Goal: Information Seeking & Learning: Find specific fact

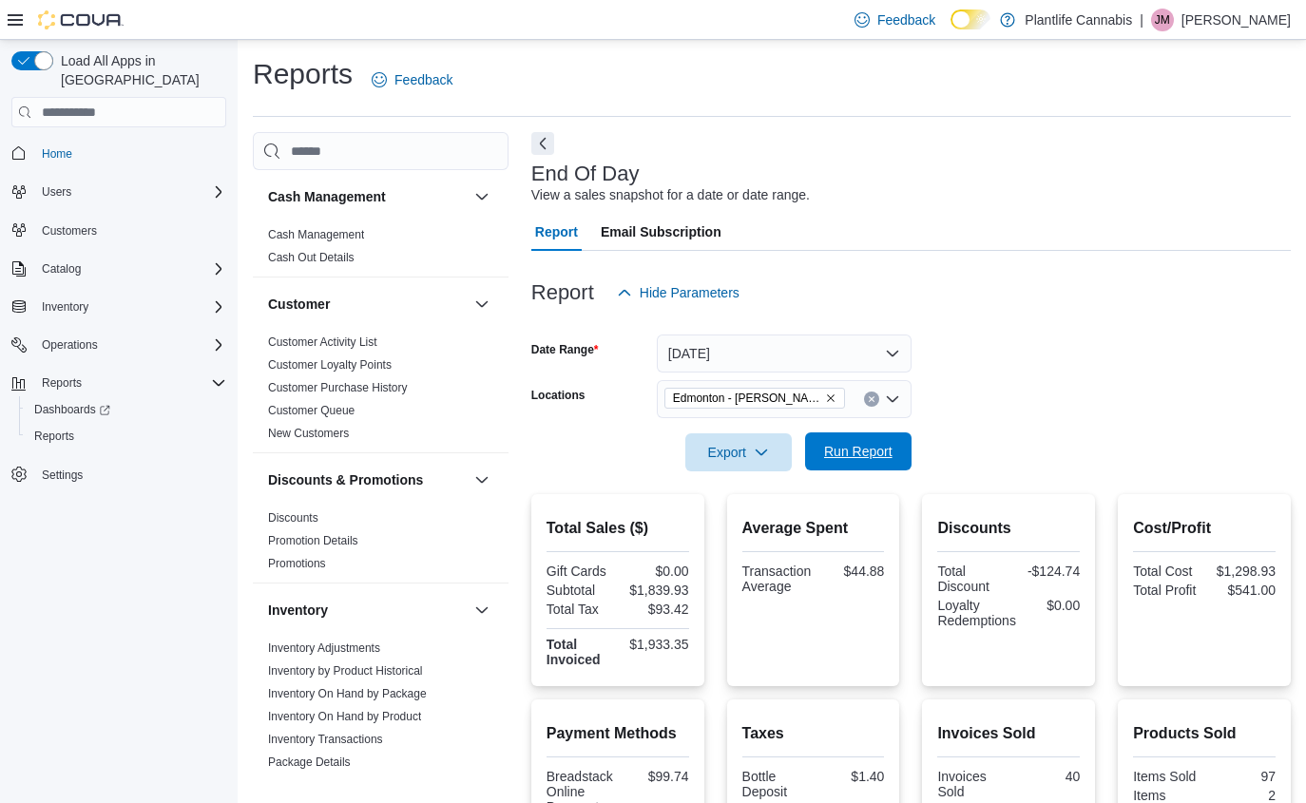
scroll to position [408, 0]
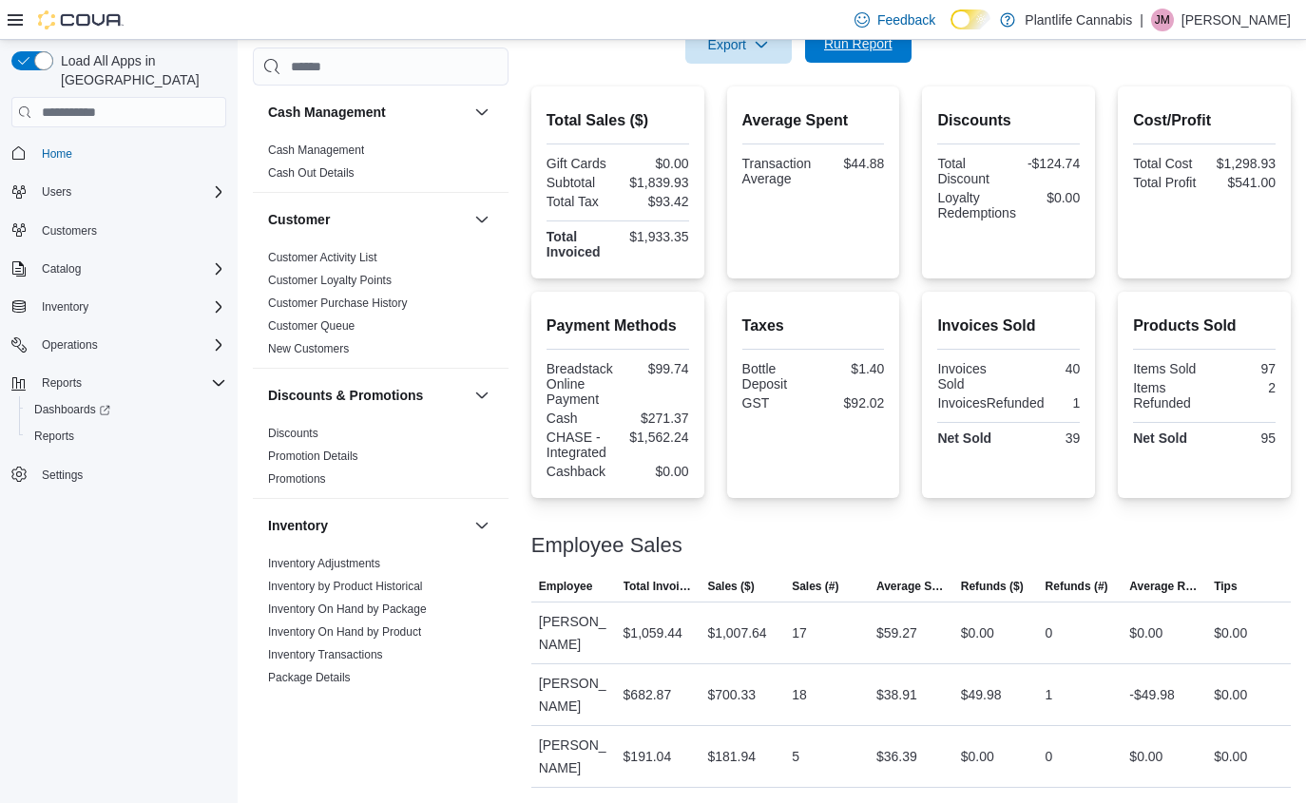
click at [896, 42] on span "Run Report" at bounding box center [858, 44] width 84 height 38
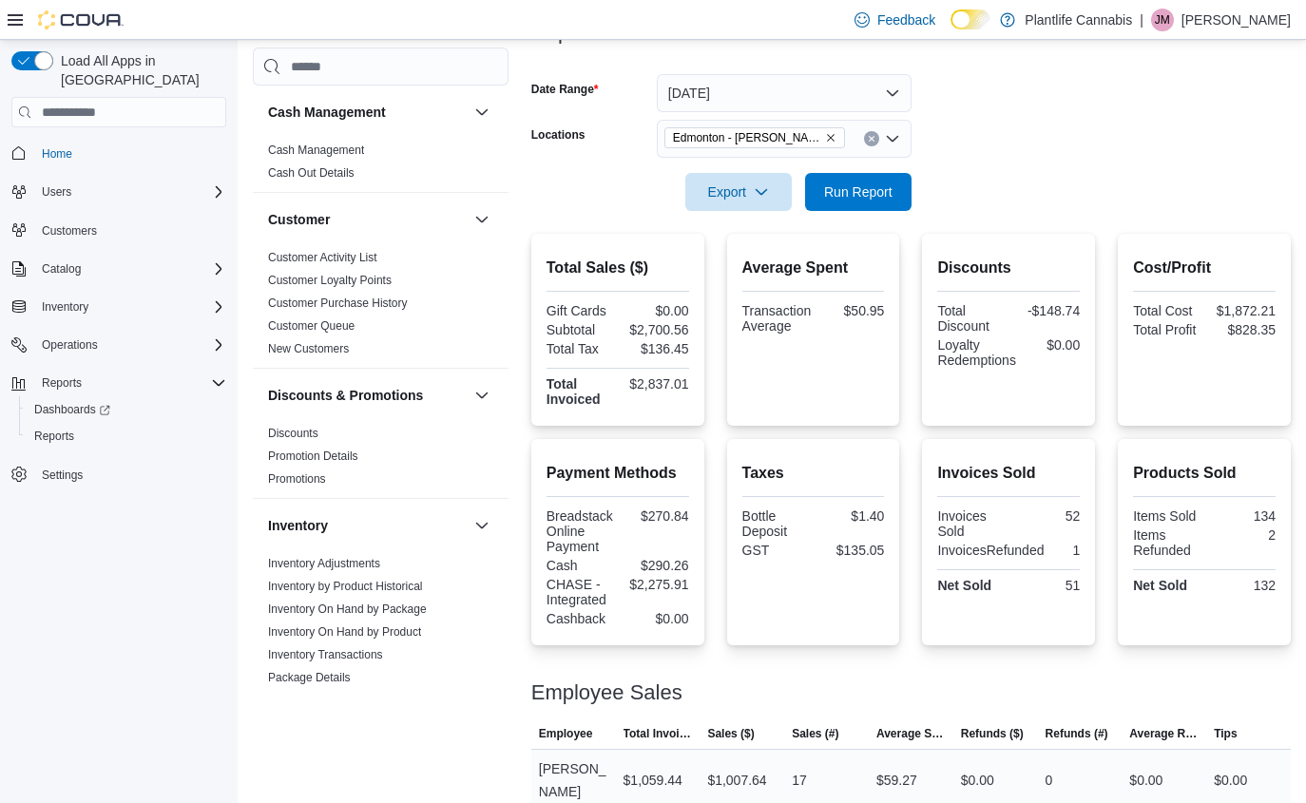
scroll to position [259, 0]
click at [738, 94] on button "Today" at bounding box center [784, 94] width 255 height 38
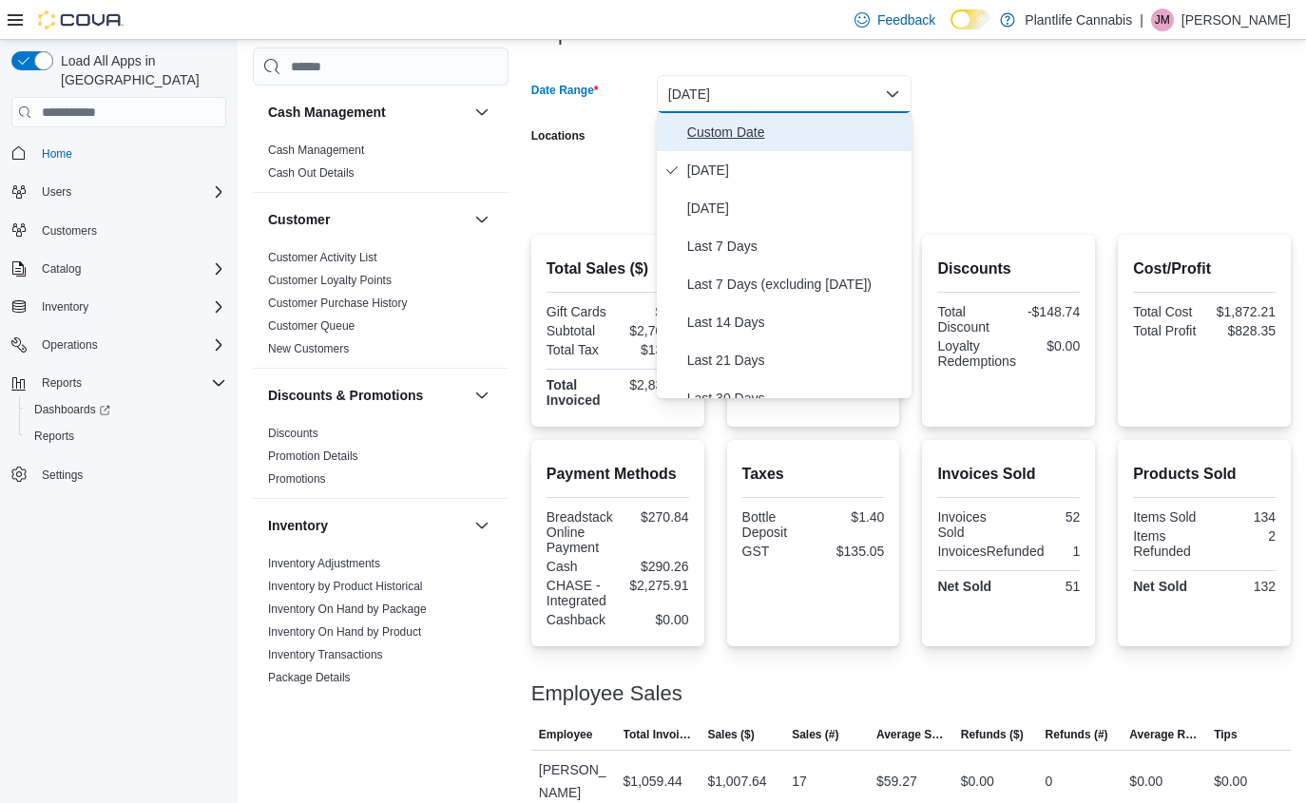
click at [741, 129] on span "Custom Date" at bounding box center [795, 132] width 217 height 23
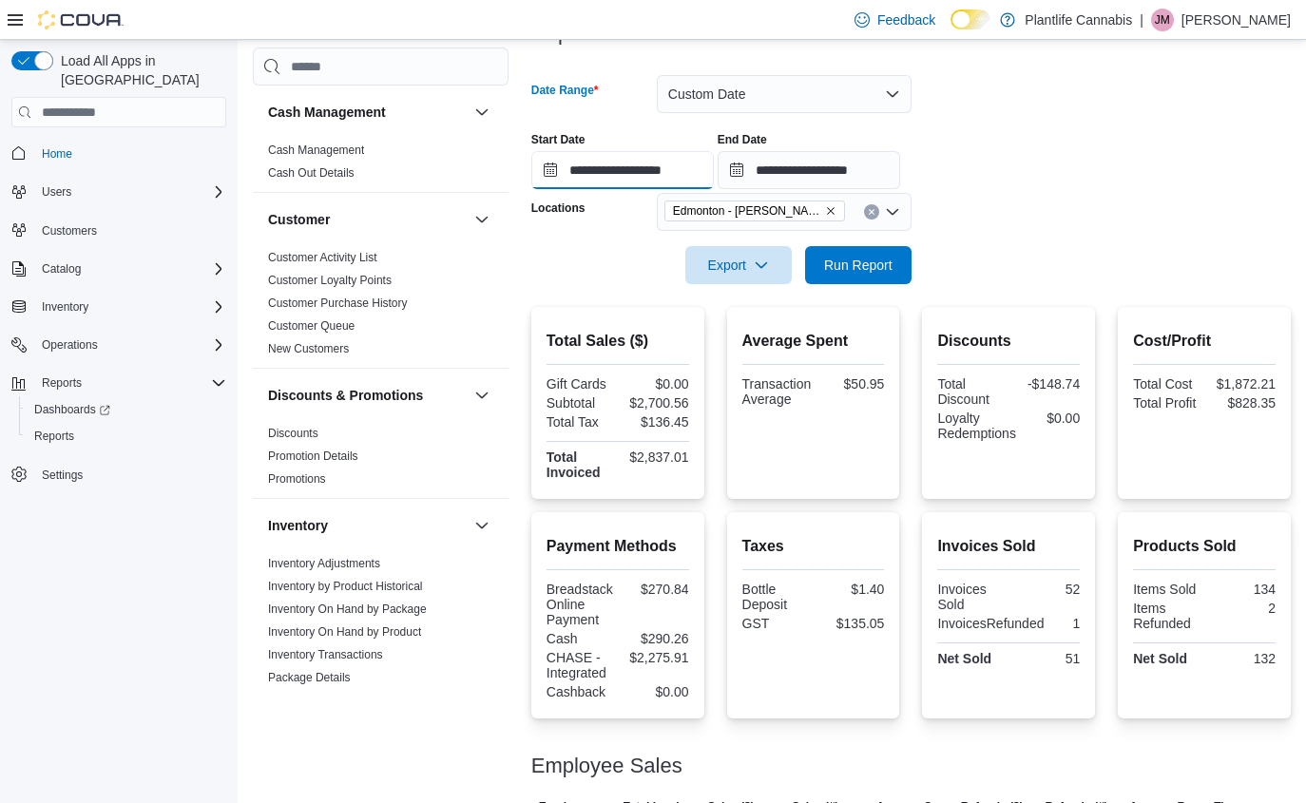
click at [659, 178] on input "**********" at bounding box center [622, 170] width 182 height 38
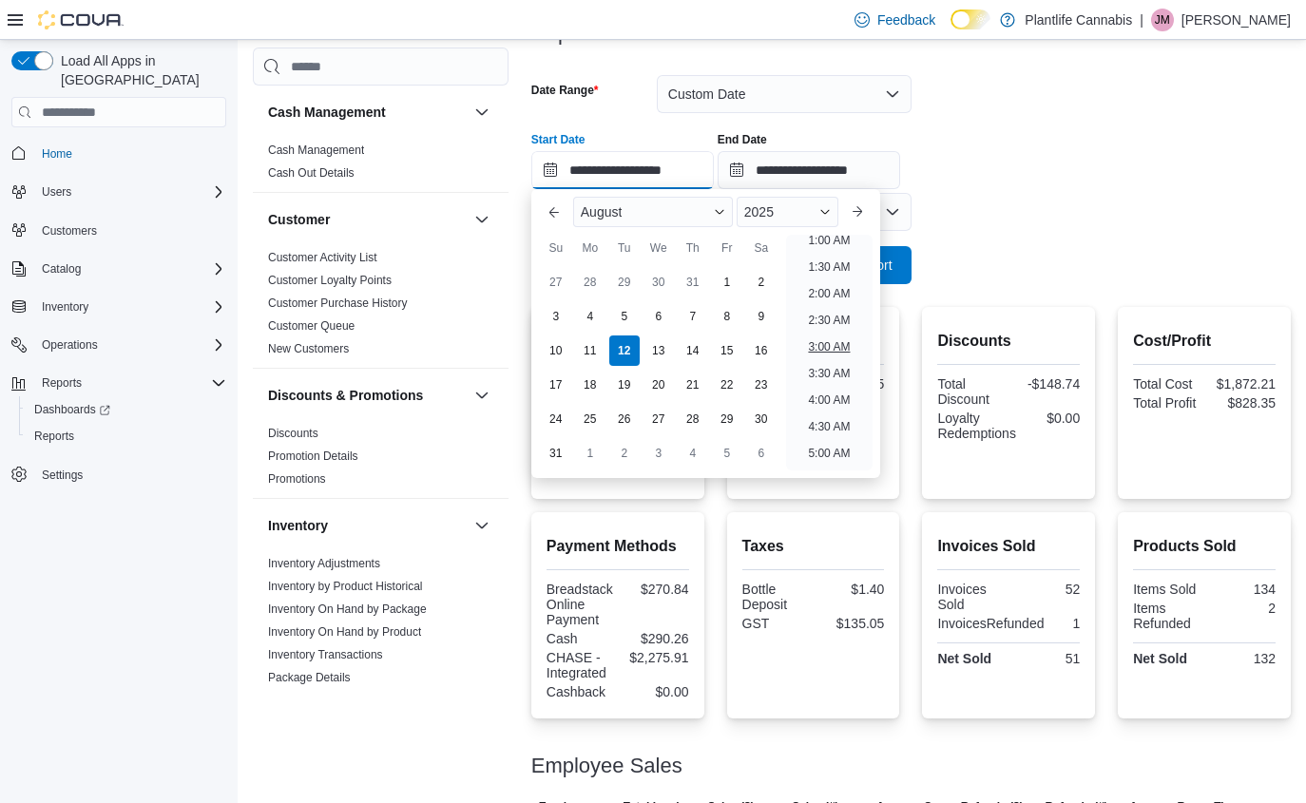
scroll to position [67, 0]
drag, startPoint x: 827, startPoint y: 402, endPoint x: 831, endPoint y: 411, distance: 10.2
click at [830, 408] on ul "12:00 AM 12:30 AM 1:00 AM 1:30 AM 2:00 AM 2:30 AM 3:00 AM 3:30 AM 4:00 AM 4:30 …" at bounding box center [829, 353] width 86 height 236
click at [850, 416] on li "4:30 AM" at bounding box center [828, 422] width 57 height 23
type input "**********"
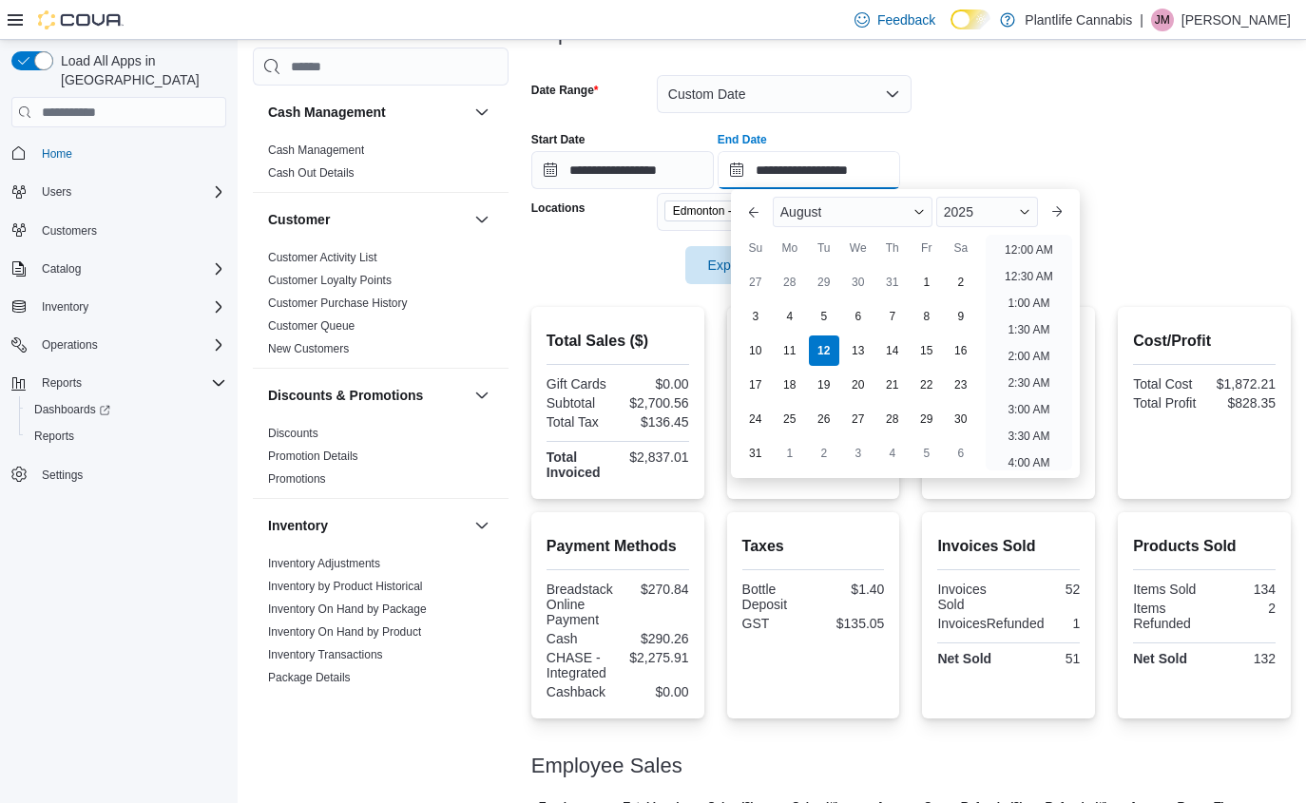
click at [850, 178] on input "**********" at bounding box center [808, 170] width 182 height 38
click at [1037, 243] on li "7:00 PM" at bounding box center [1029, 244] width 58 height 23
type input "**********"
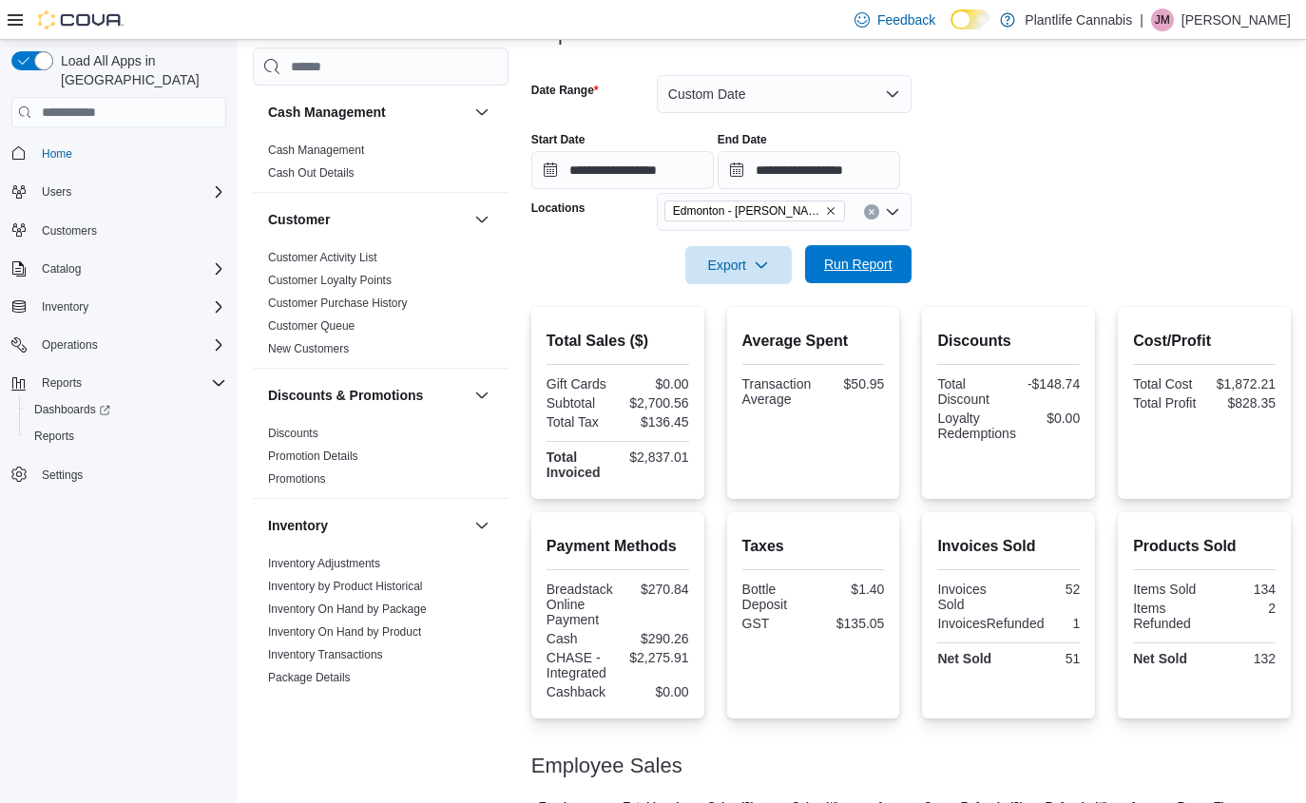
click at [850, 283] on div "Export Run Report" at bounding box center [721, 265] width 380 height 38
click at [898, 260] on span "Run Report" at bounding box center [858, 264] width 84 height 38
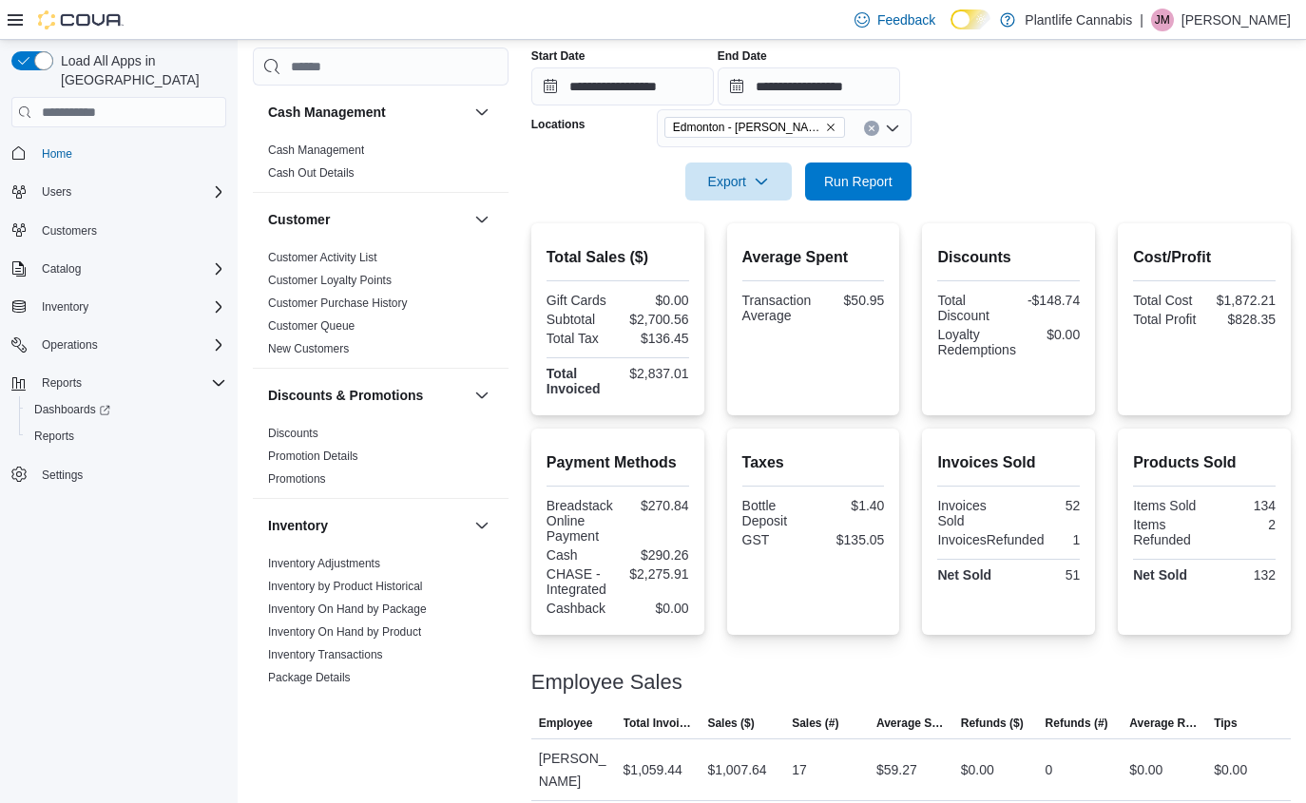
scroll to position [325, 0]
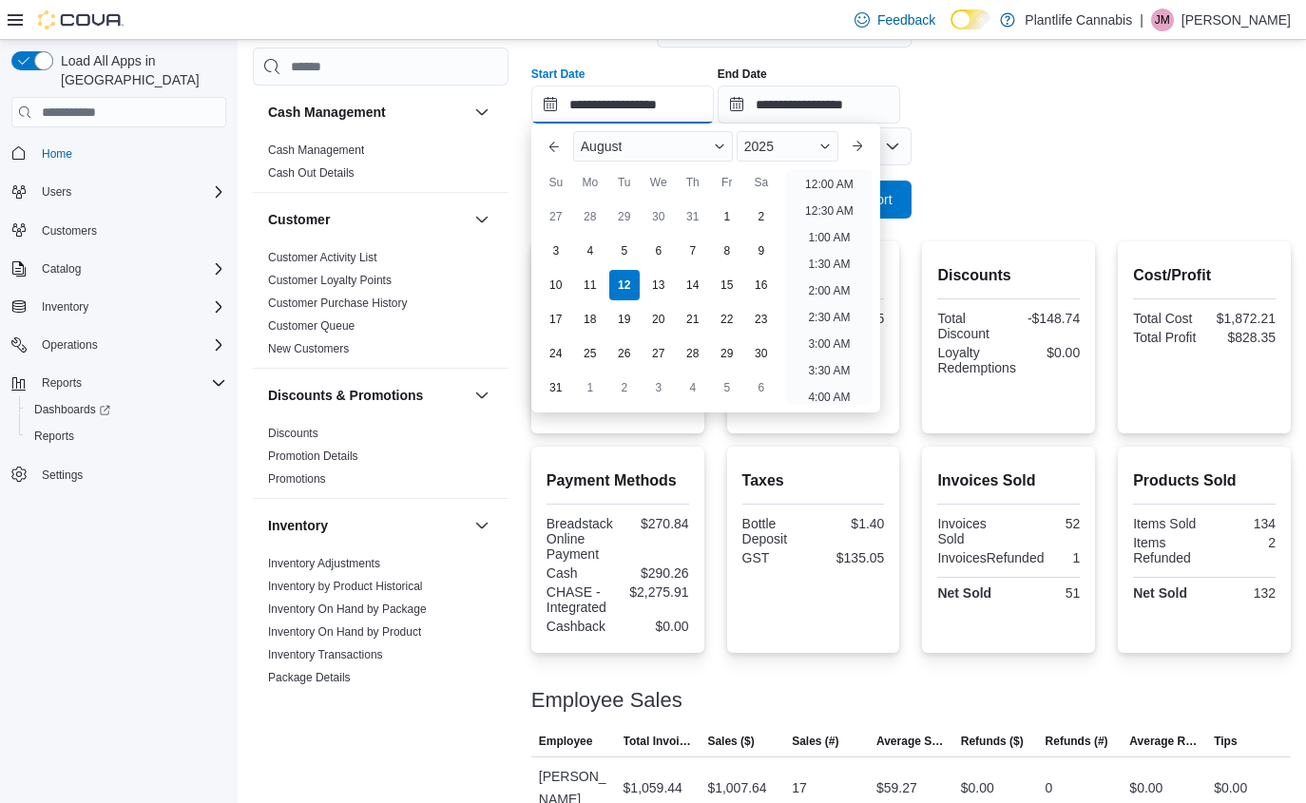
click at [678, 107] on input "**********" at bounding box center [622, 105] width 182 height 38
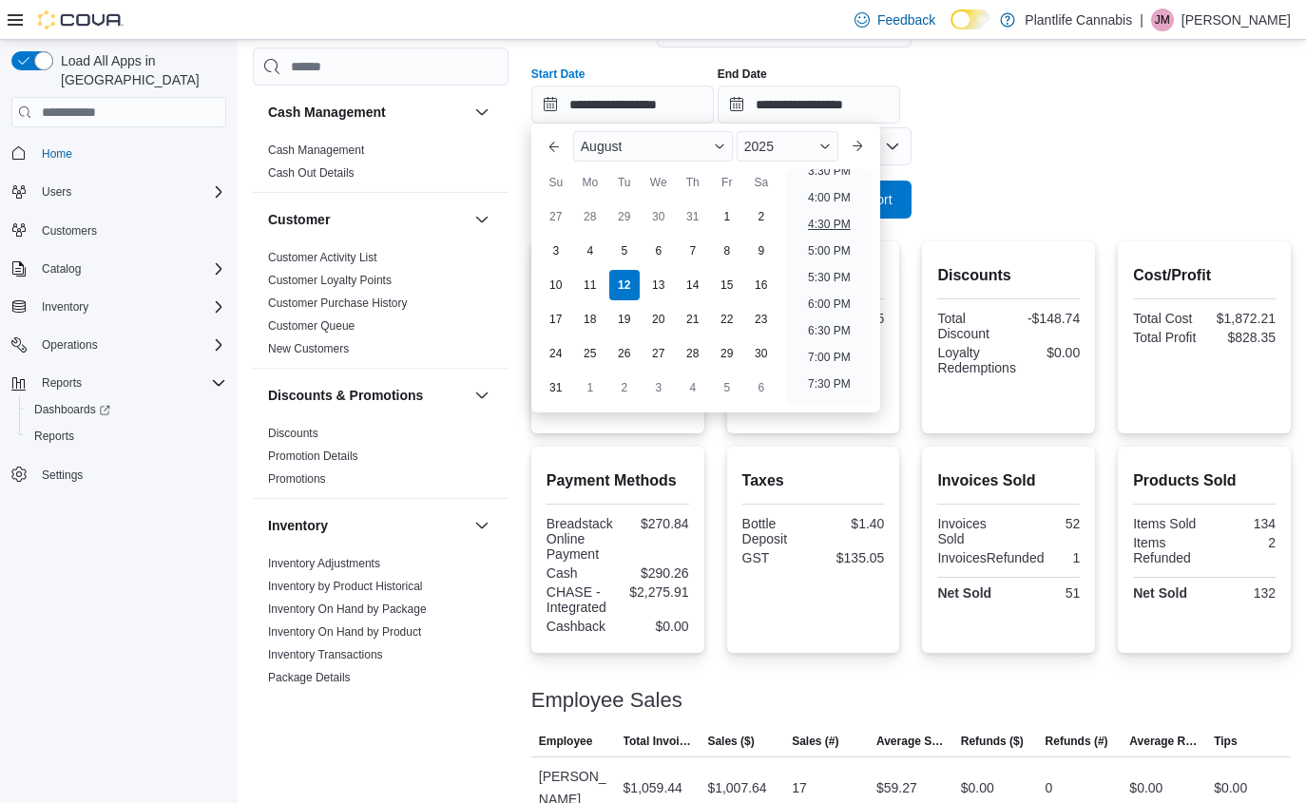
click at [842, 225] on li "4:30 PM" at bounding box center [829, 224] width 58 height 23
type input "**********"
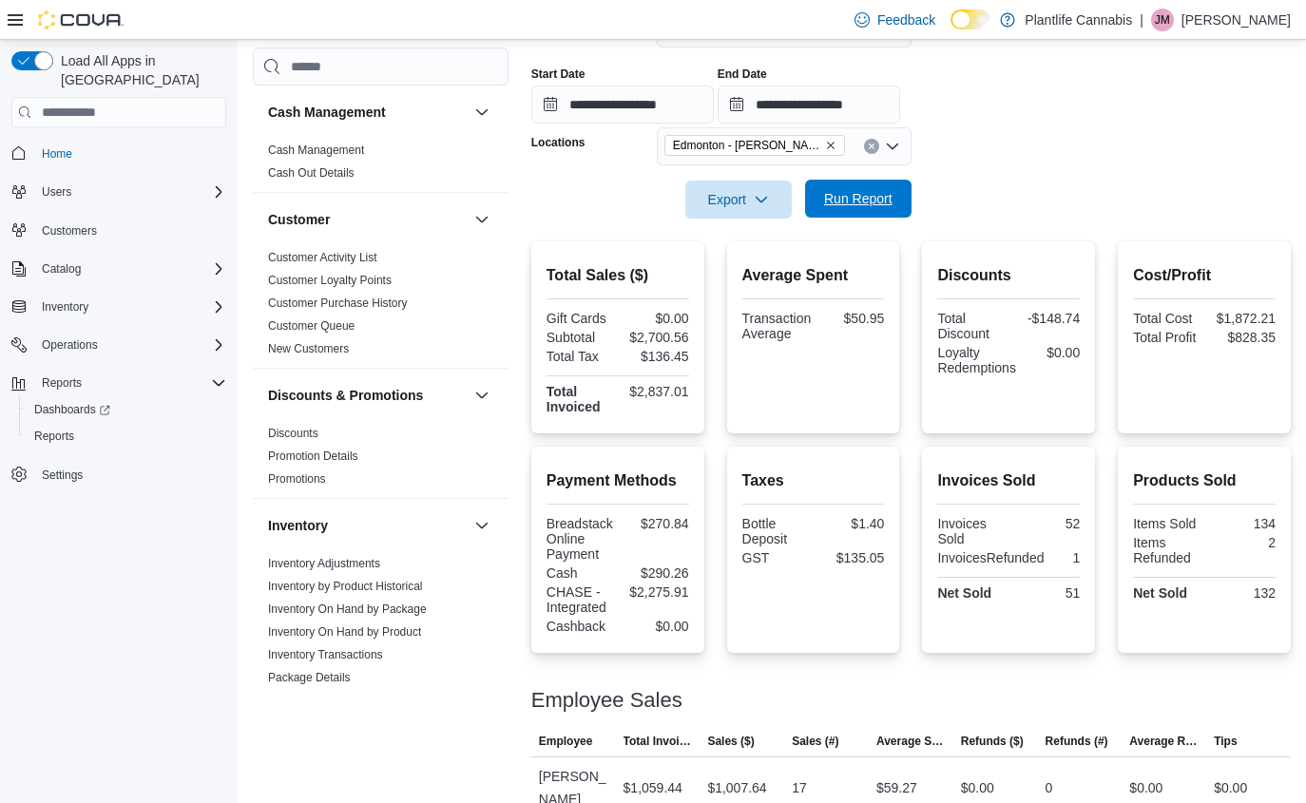
click at [879, 203] on span "Run Report" at bounding box center [858, 198] width 68 height 19
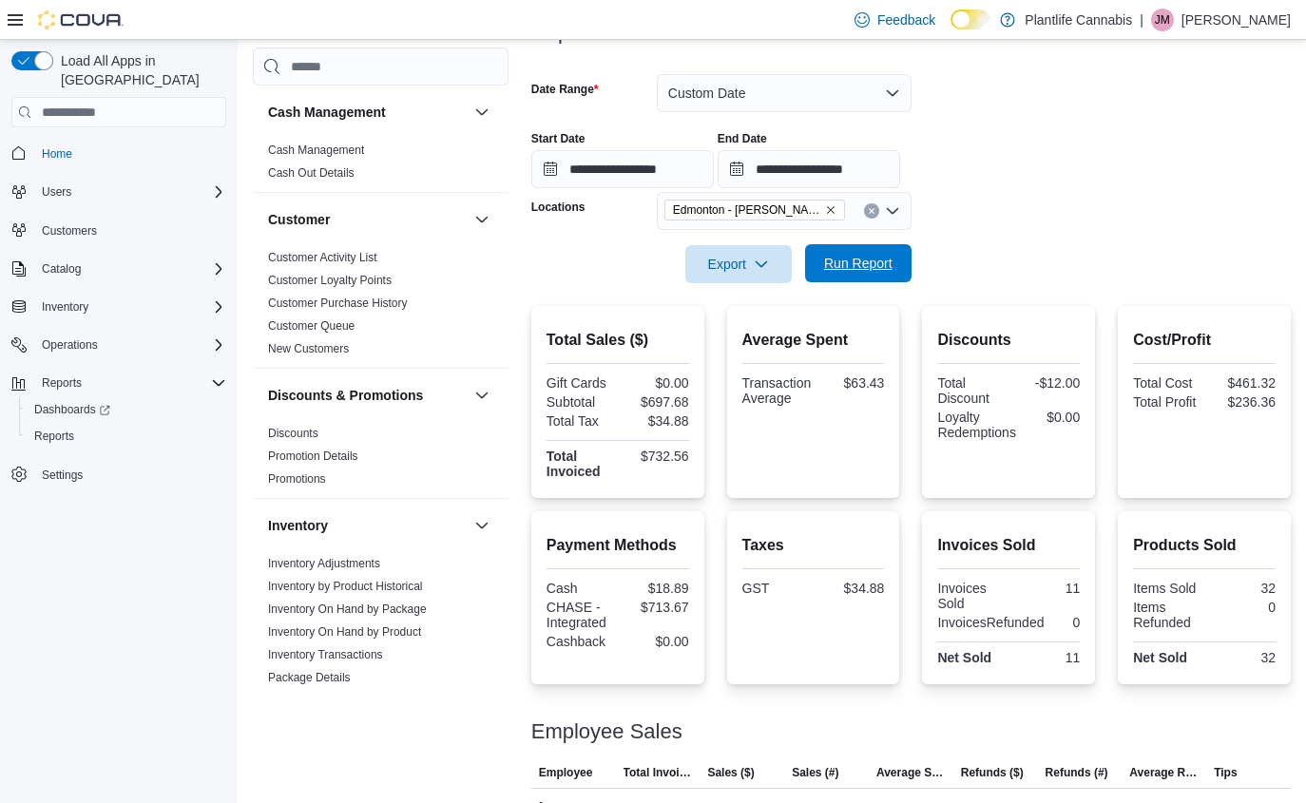
scroll to position [248, 0]
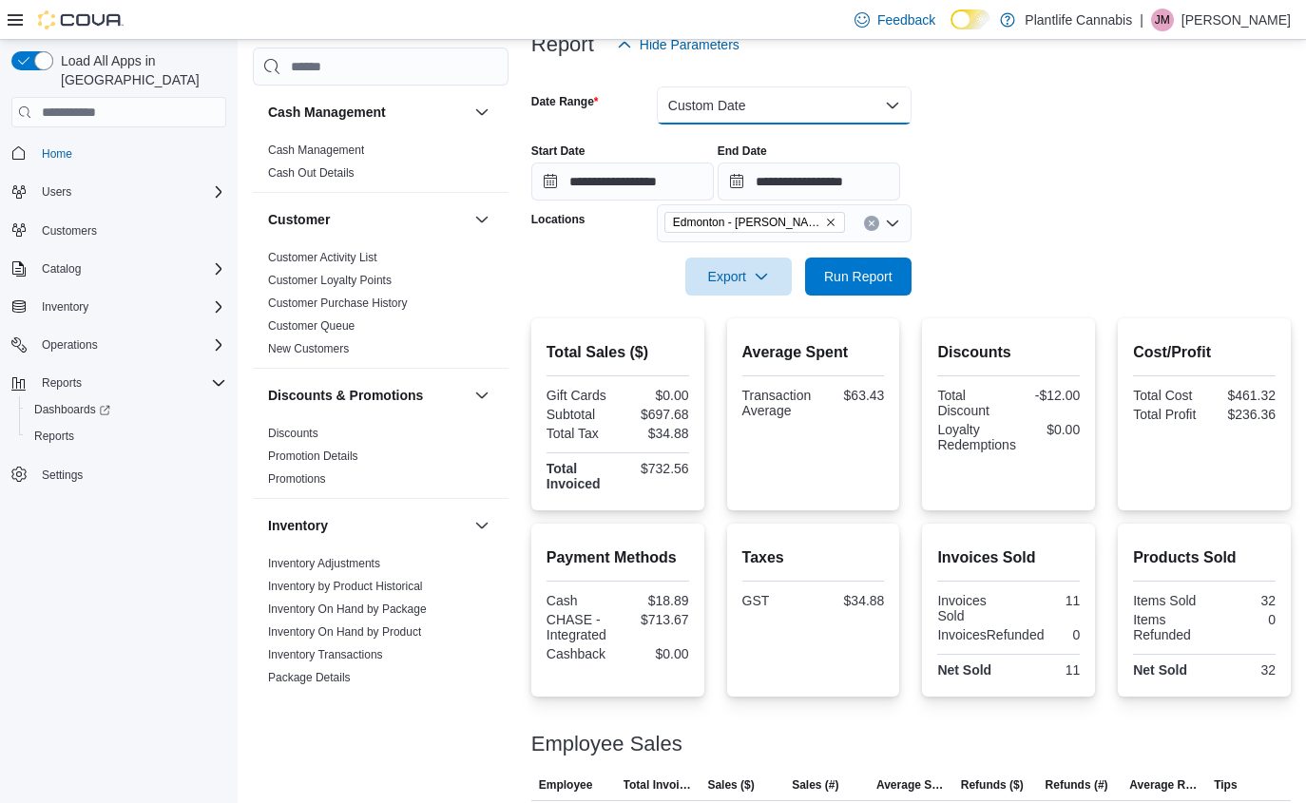
click at [769, 135] on form "**********" at bounding box center [910, 180] width 759 height 232
click at [763, 123] on button "Custom Date" at bounding box center [784, 105] width 255 height 38
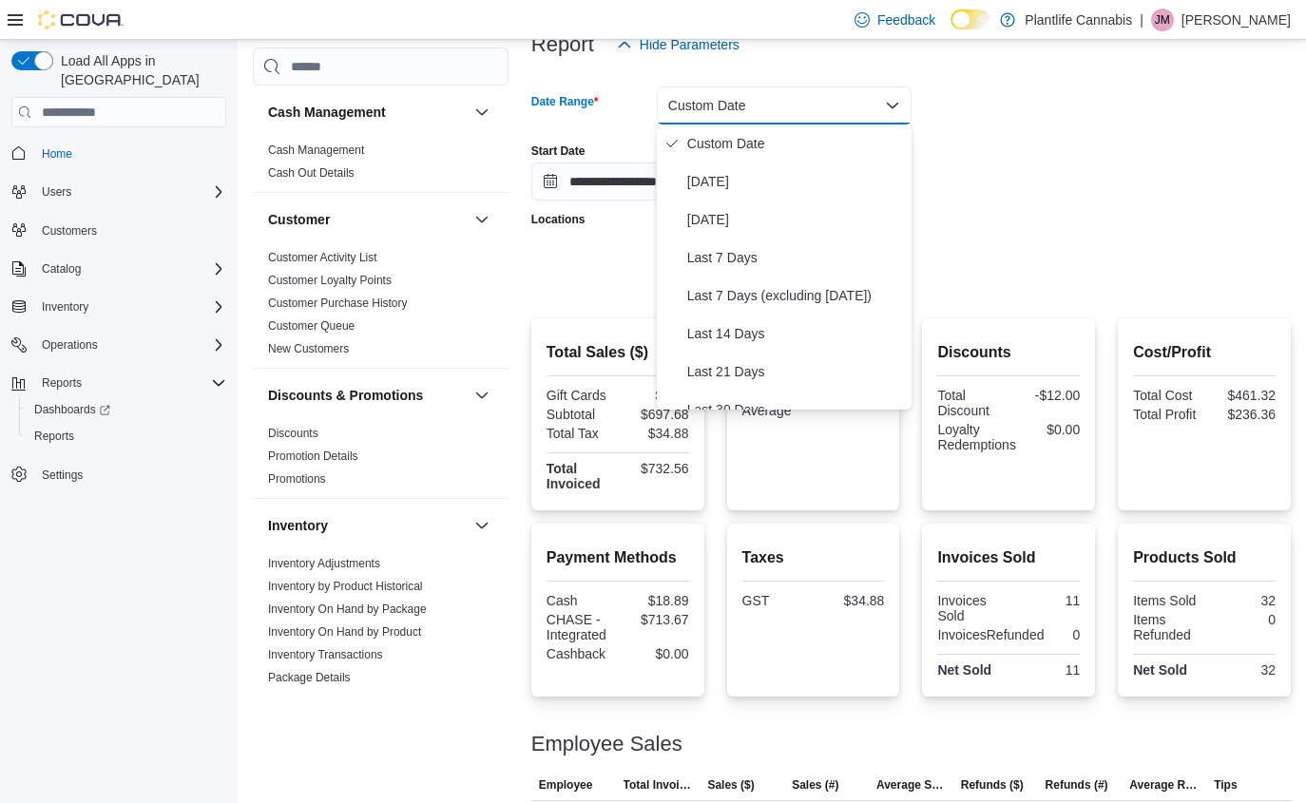
drag, startPoint x: 1158, startPoint y: 249, endPoint x: 997, endPoint y: 239, distance: 161.9
click at [1156, 249] on div at bounding box center [910, 249] width 759 height 15
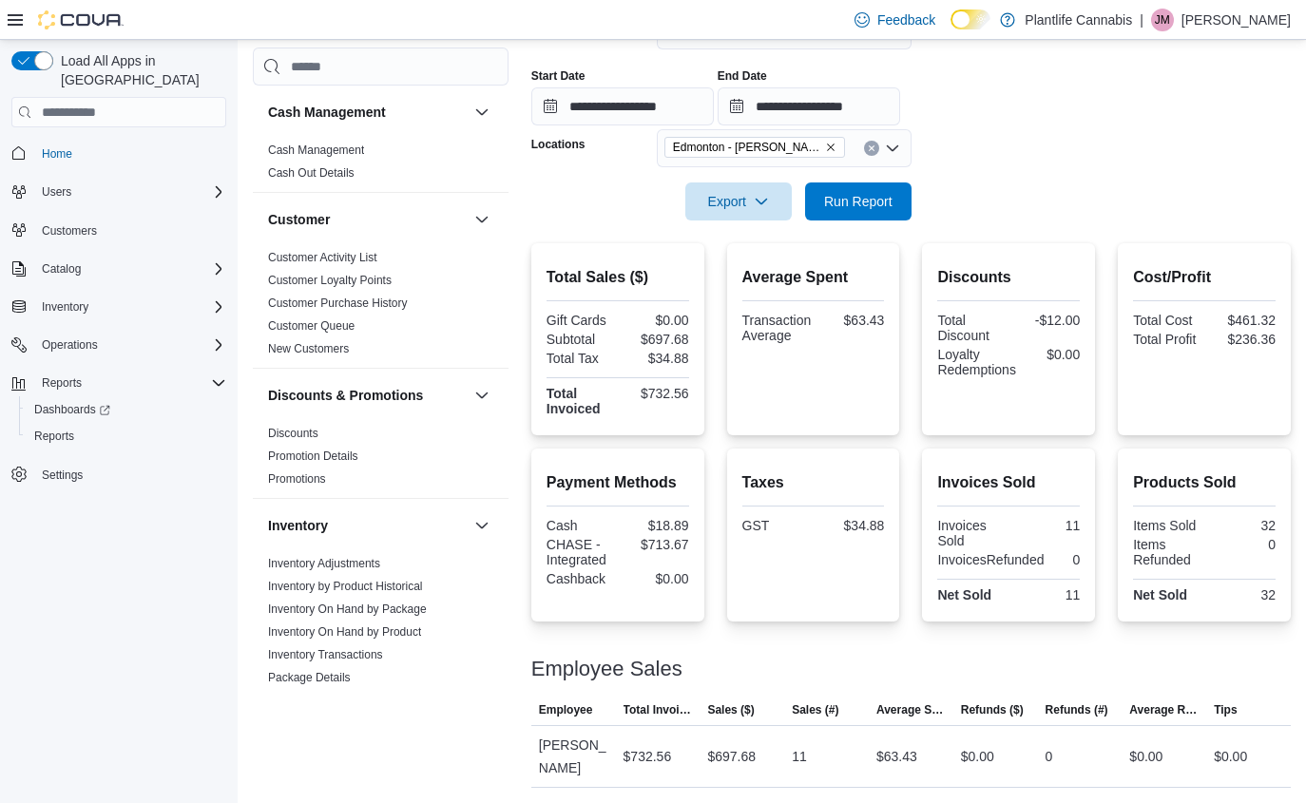
scroll to position [141, 0]
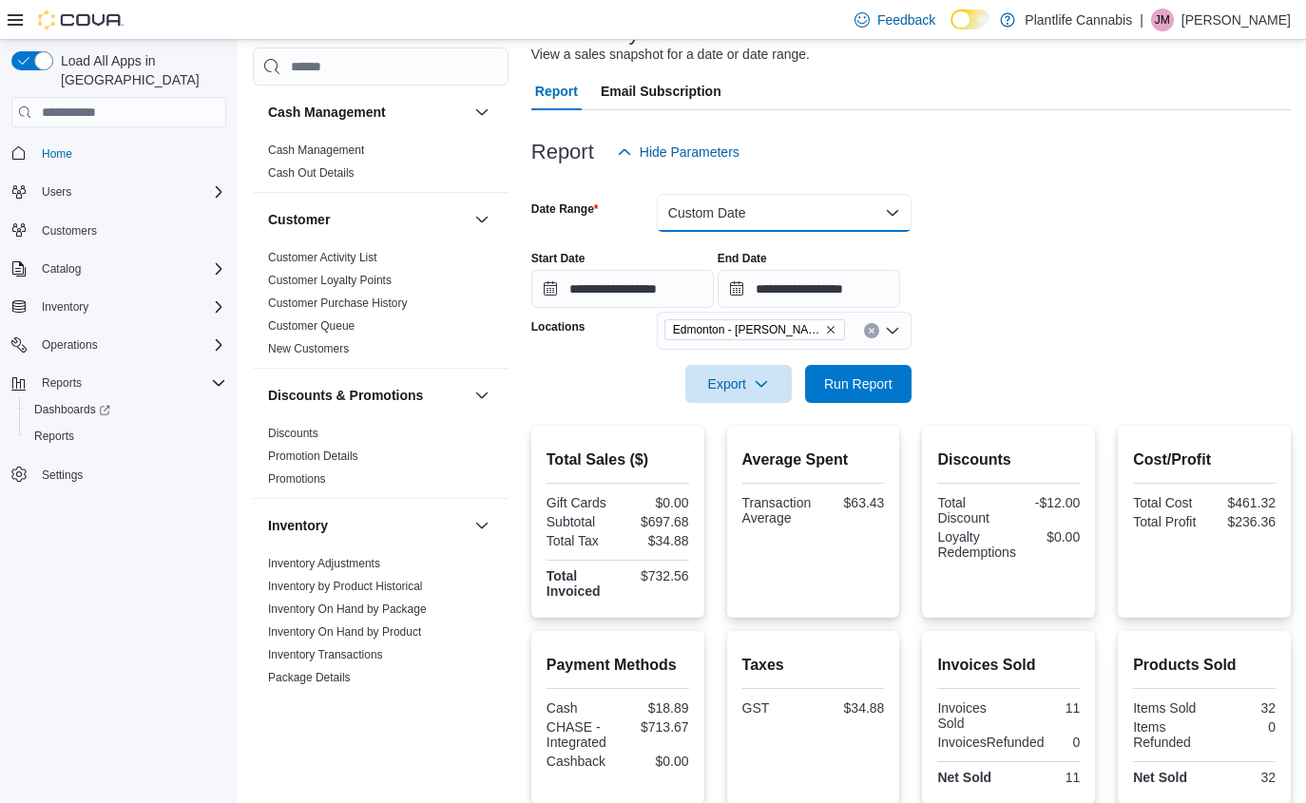
click at [748, 225] on button "Custom Date" at bounding box center [784, 213] width 255 height 38
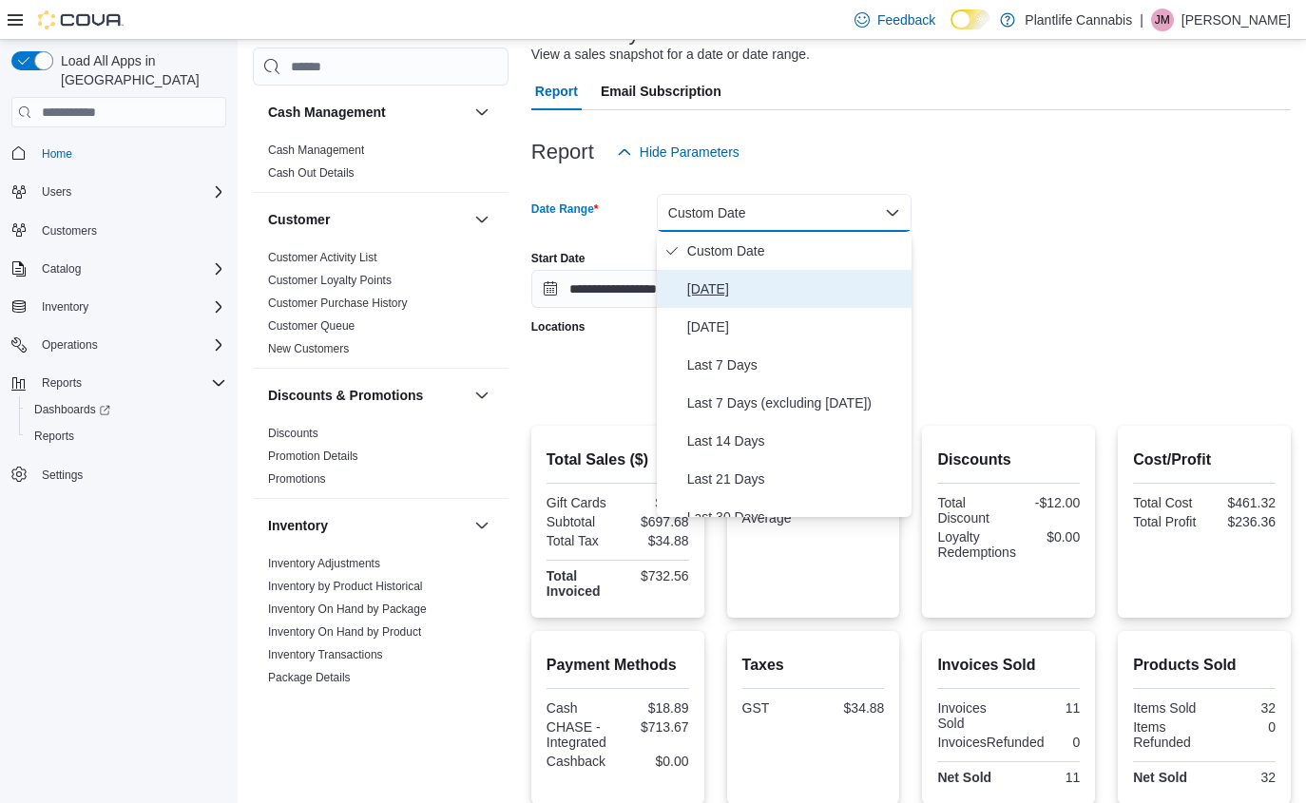
click at [745, 295] on span "Today" at bounding box center [795, 288] width 217 height 23
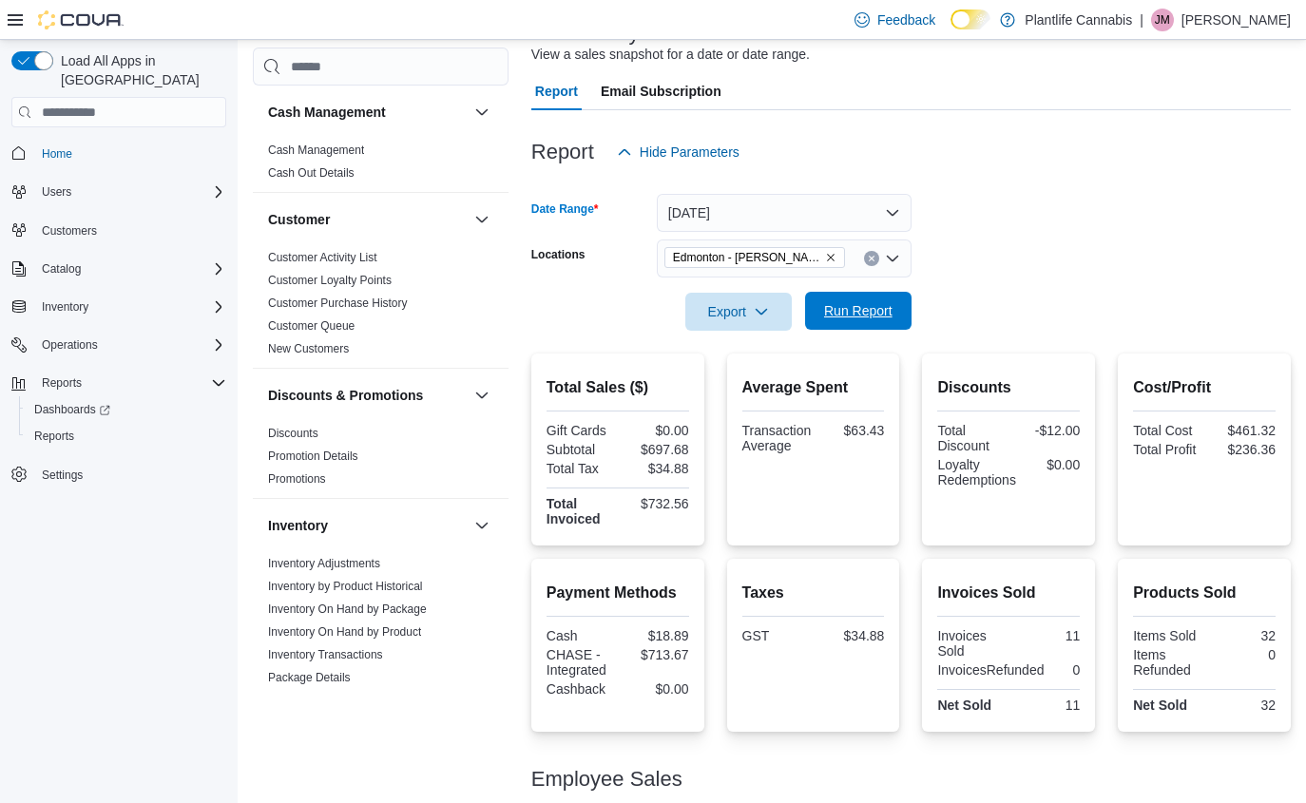
click at [874, 298] on span "Run Report" at bounding box center [858, 311] width 84 height 38
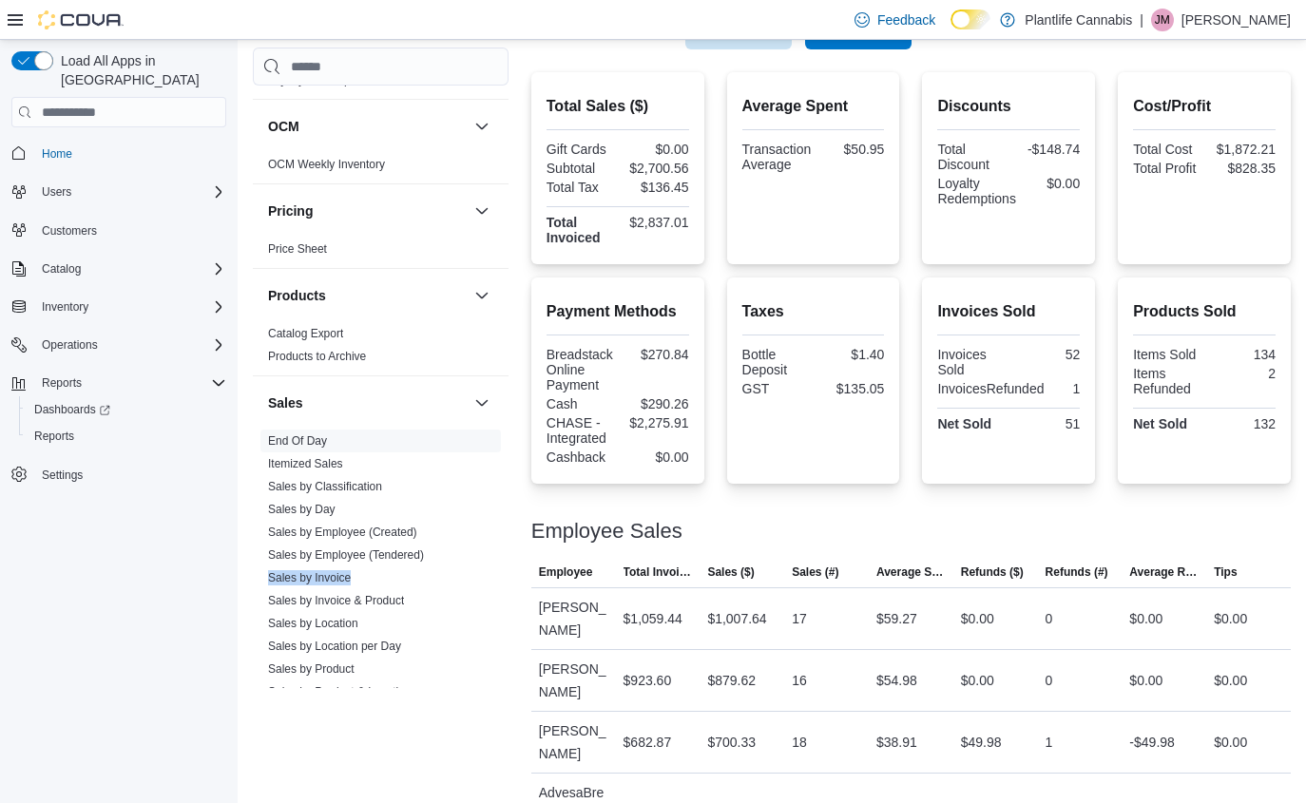
scroll to position [340, 0]
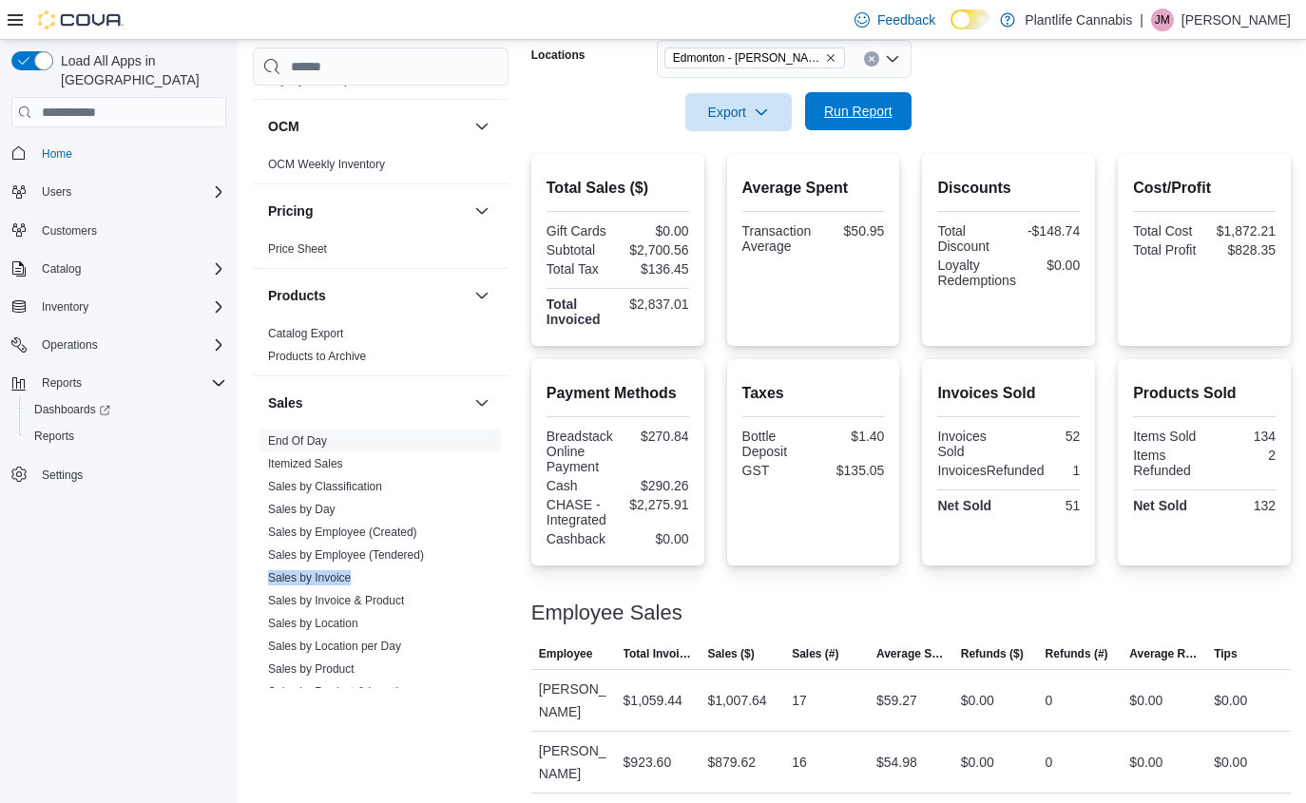
click at [821, 129] on span "Run Report" at bounding box center [858, 111] width 84 height 38
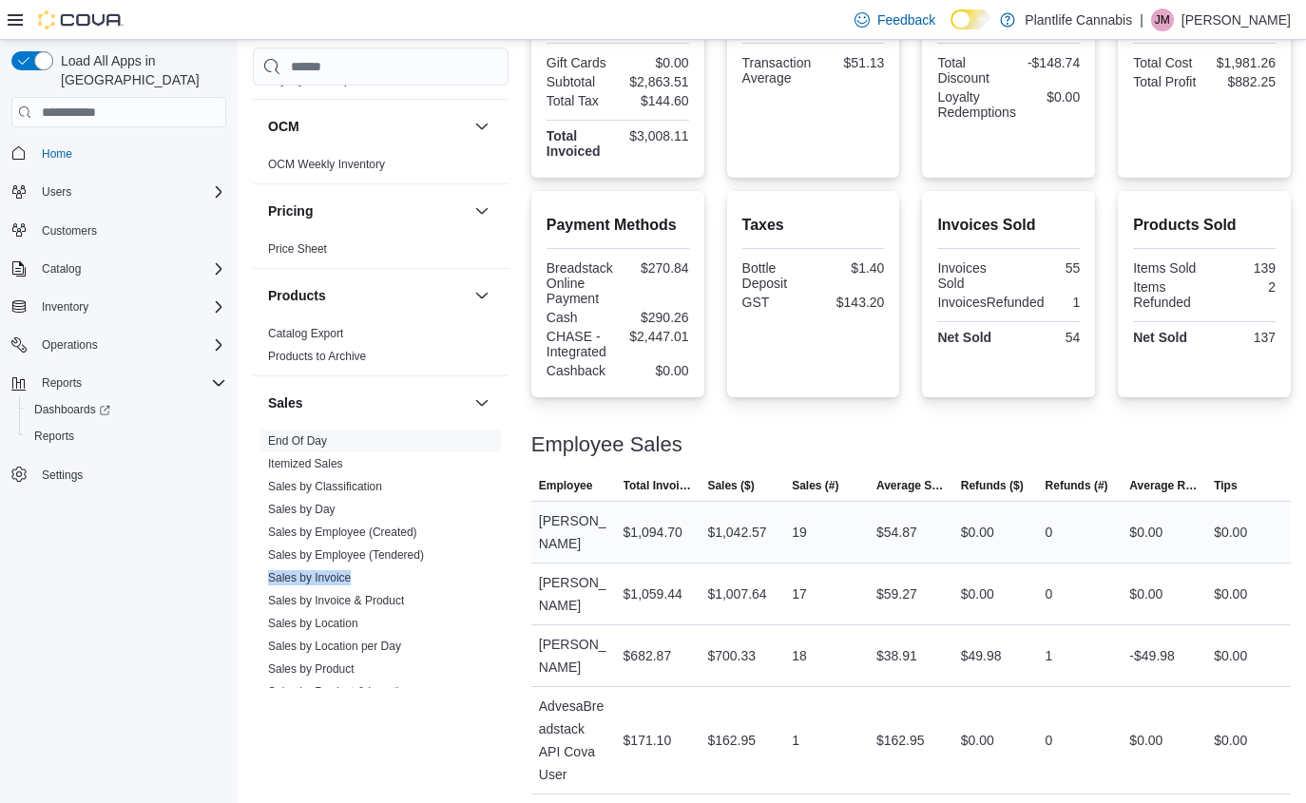
scroll to position [515, 0]
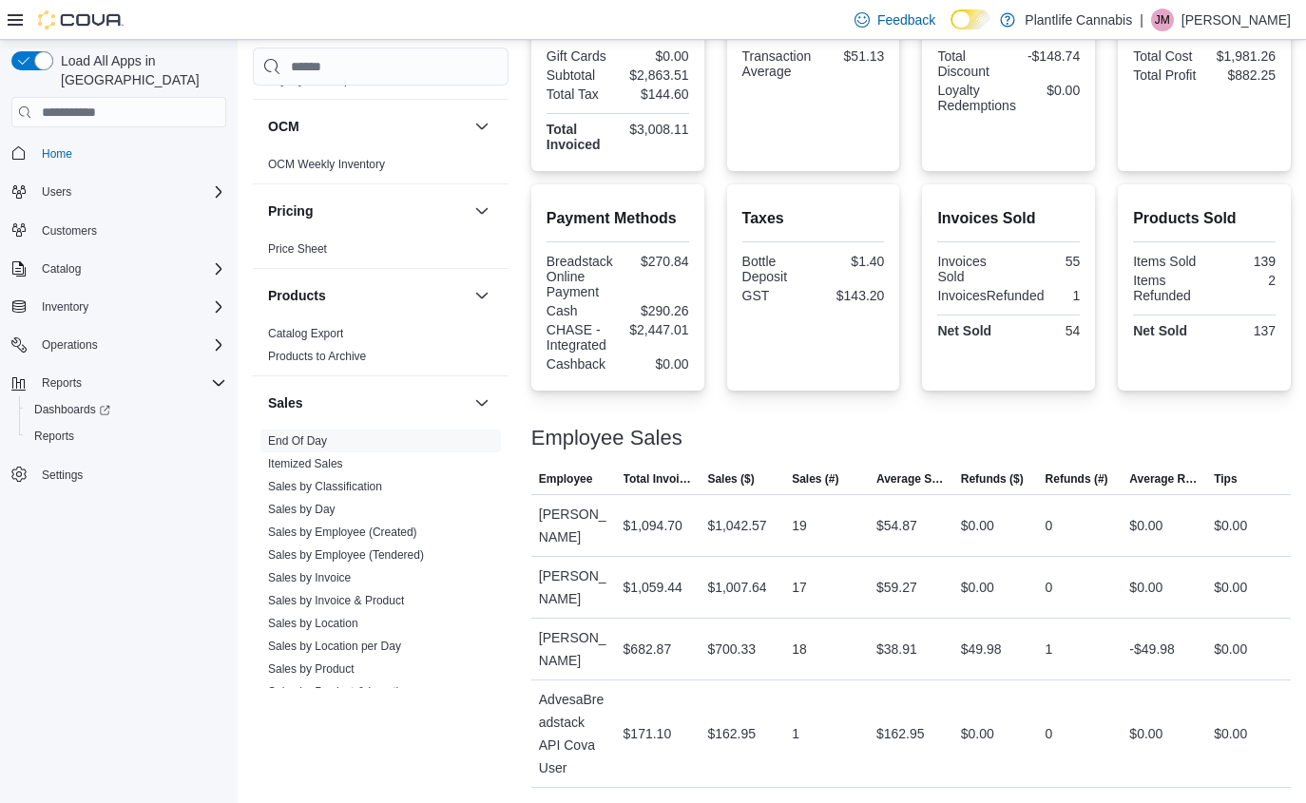
click at [858, 431] on div "Employee Sales" at bounding box center [910, 438] width 759 height 23
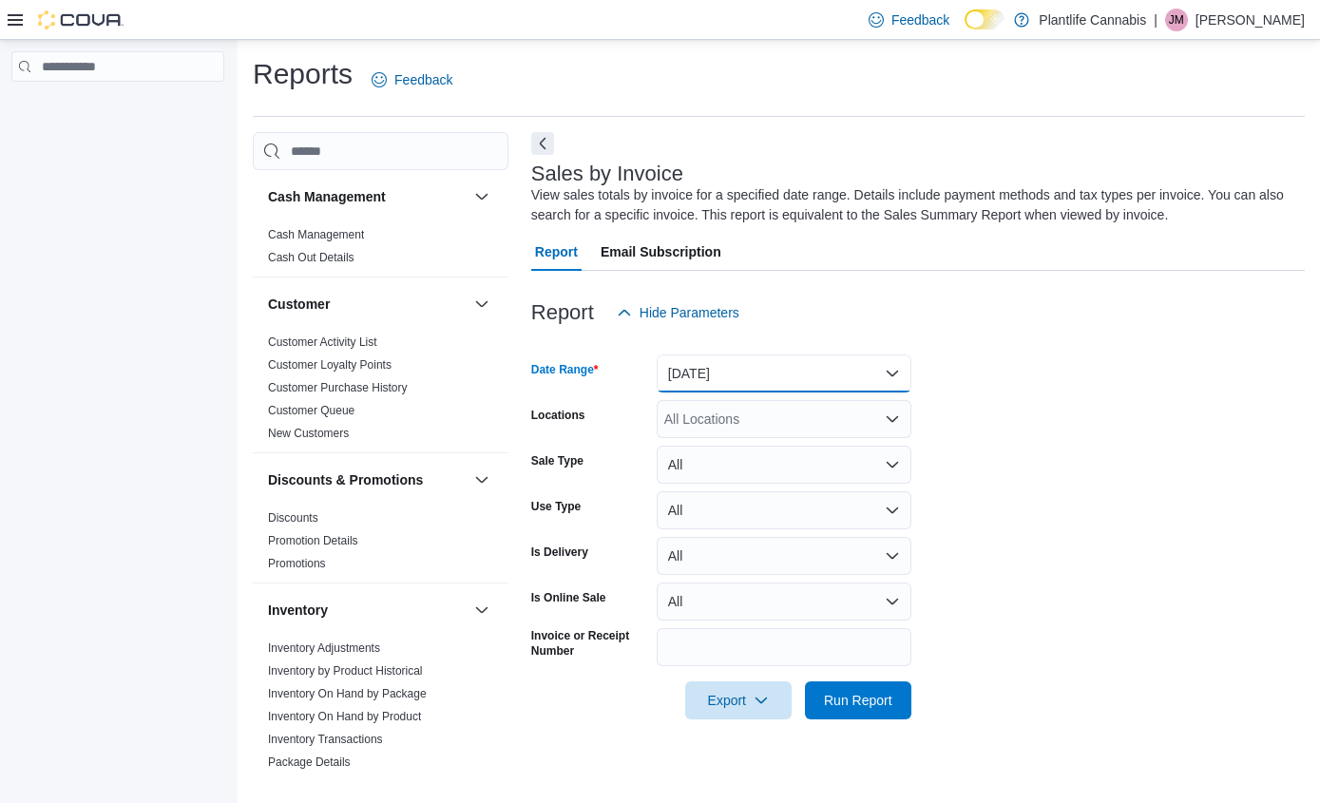
click at [705, 380] on button "Yesterday" at bounding box center [784, 373] width 255 height 38
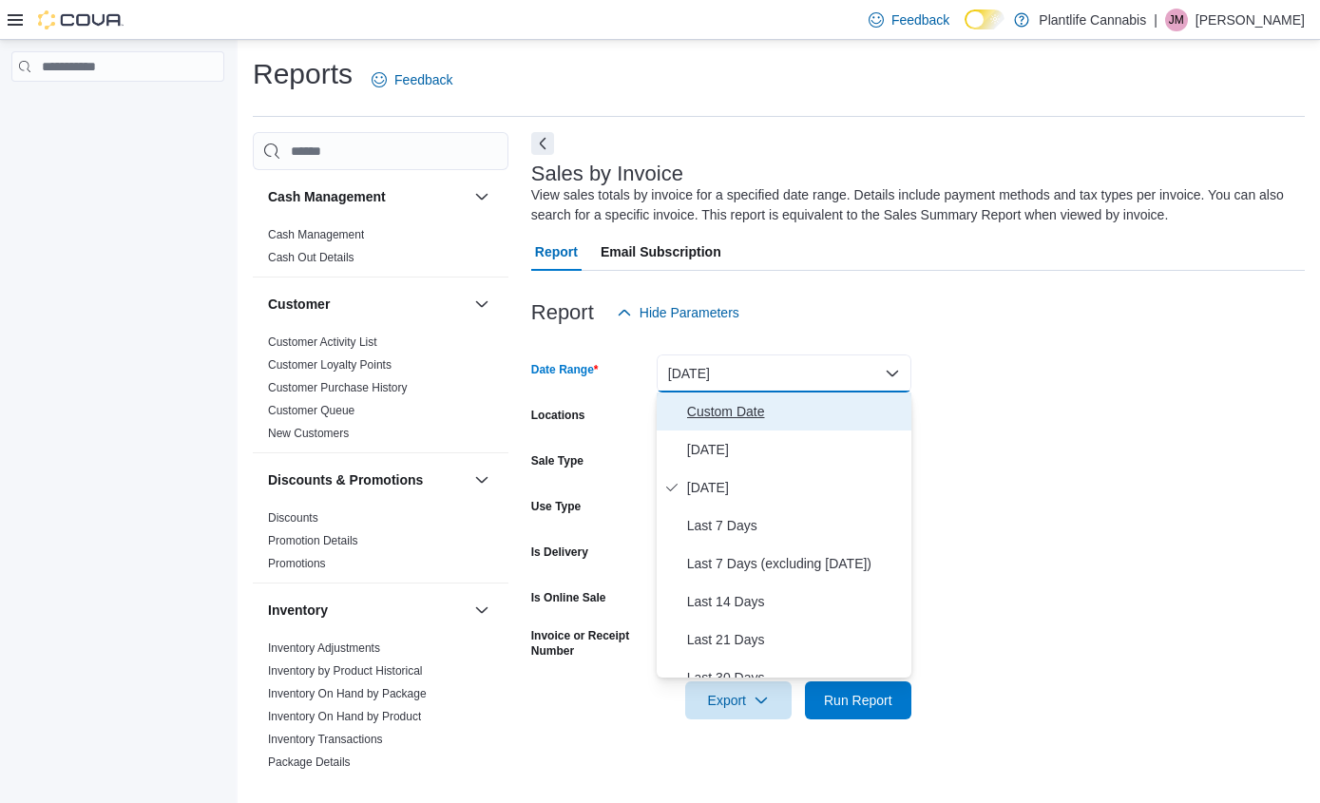
click at [690, 412] on span "Custom Date" at bounding box center [795, 411] width 217 height 23
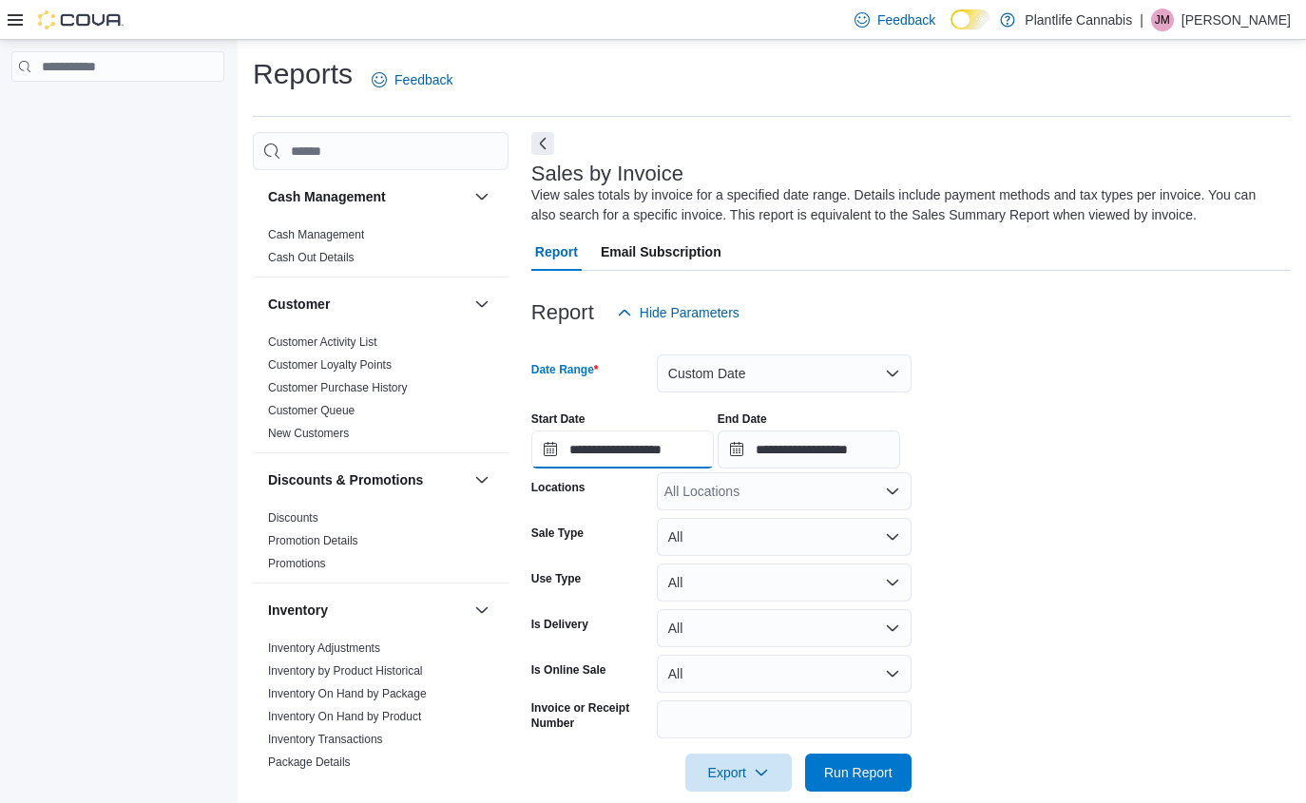
click at [613, 450] on input "**********" at bounding box center [622, 449] width 182 height 38
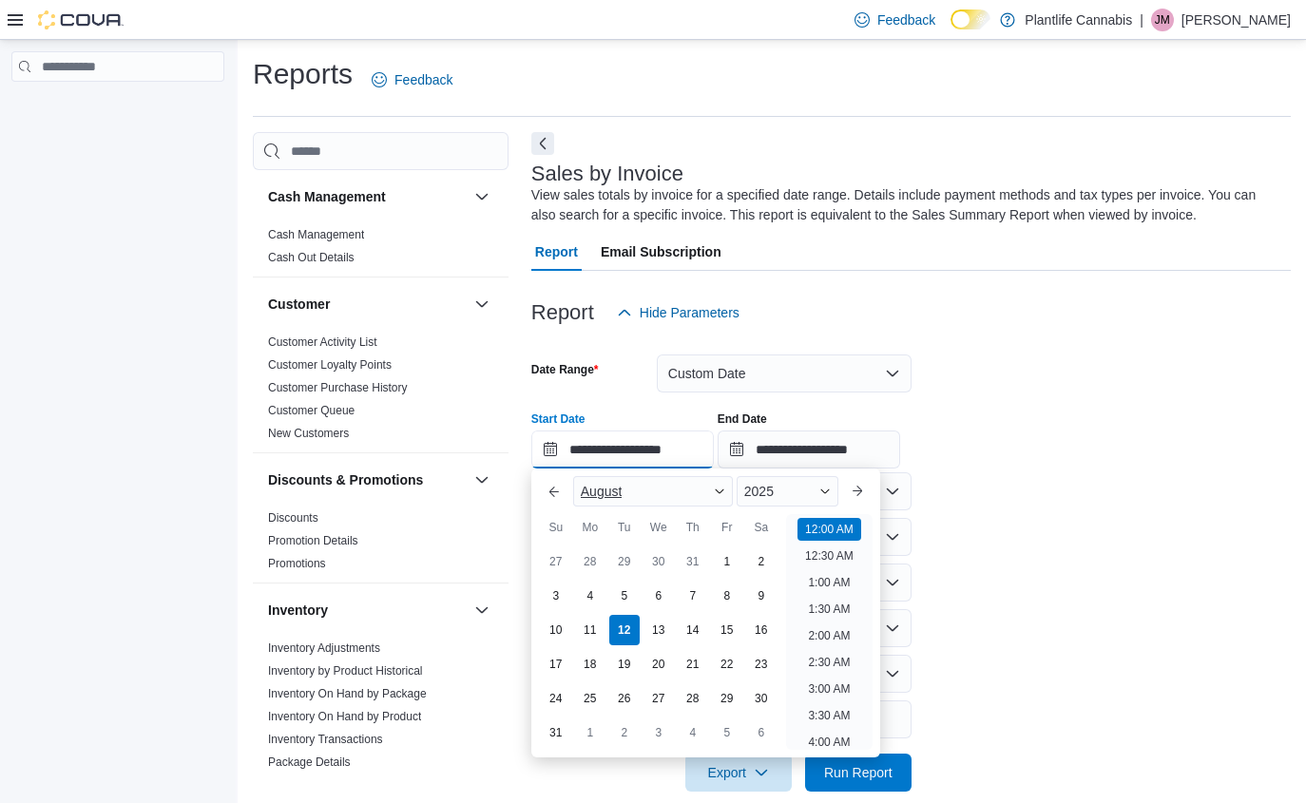
scroll to position [59, 0]
click at [545, 626] on div "10" at bounding box center [555, 630] width 33 height 33
type input "**********"
click at [770, 458] on input "**********" at bounding box center [808, 449] width 182 height 38
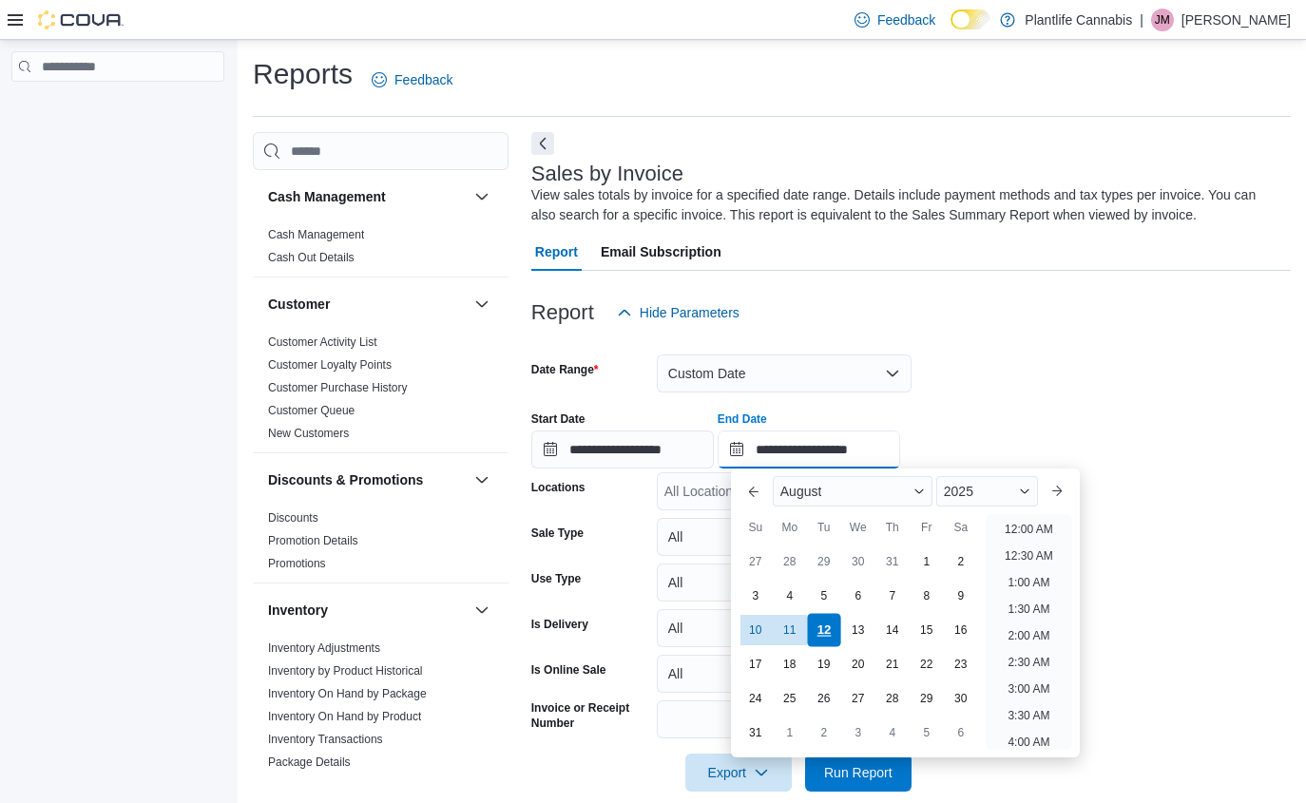
scroll to position [1045, 0]
click at [763, 622] on div "10" at bounding box center [754, 630] width 33 height 33
type input "**********"
click at [1141, 364] on form "**********" at bounding box center [910, 562] width 759 height 460
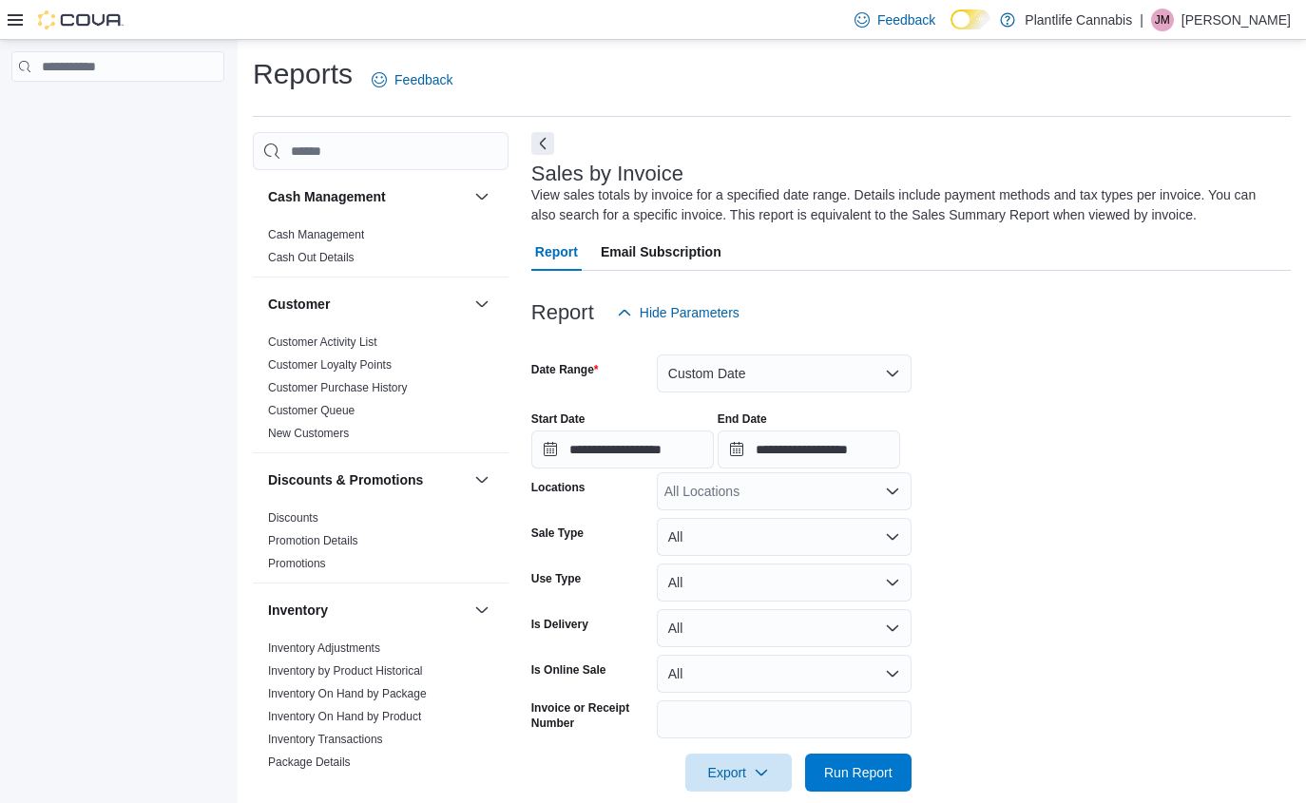
click at [738, 512] on form "**********" at bounding box center [910, 562] width 759 height 460
click at [736, 506] on div "All Locations" at bounding box center [784, 491] width 255 height 38
type input "****"
click at [824, 528] on span "Edmonton - Terra Losa" at bounding box center [797, 523] width 181 height 19
drag, startPoint x: 1087, startPoint y: 575, endPoint x: 945, endPoint y: 716, distance: 200.9
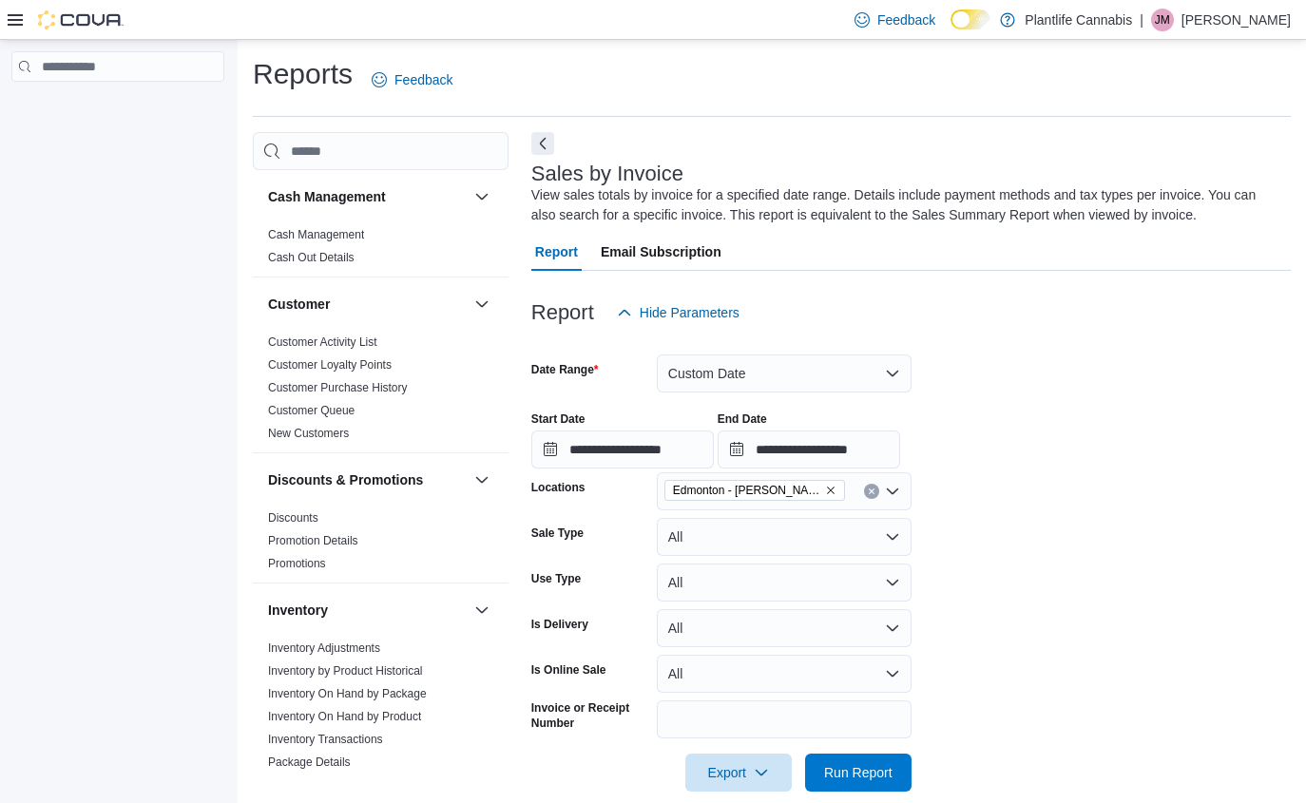
click at [1088, 577] on form "**********" at bounding box center [910, 562] width 759 height 460
click at [869, 767] on span "Run Report" at bounding box center [858, 771] width 68 height 19
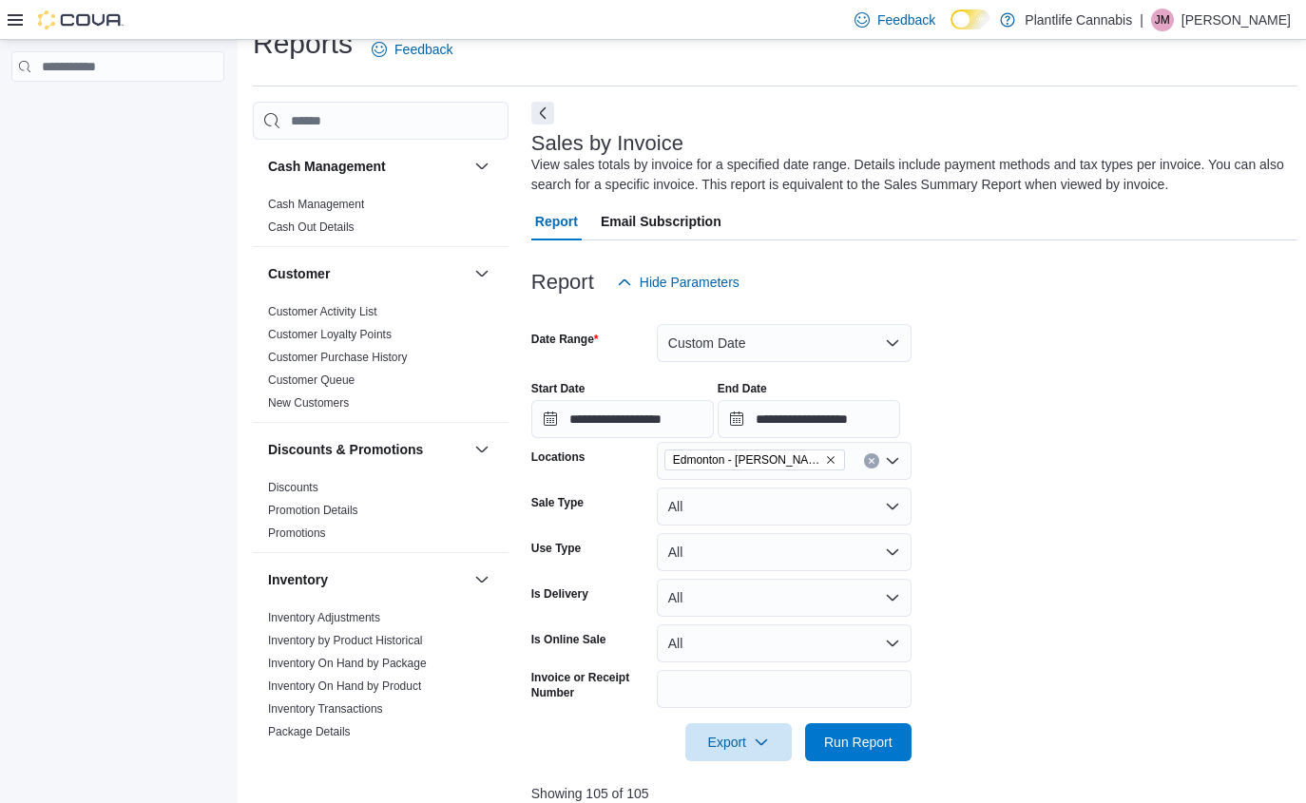
scroll to position [678, 0]
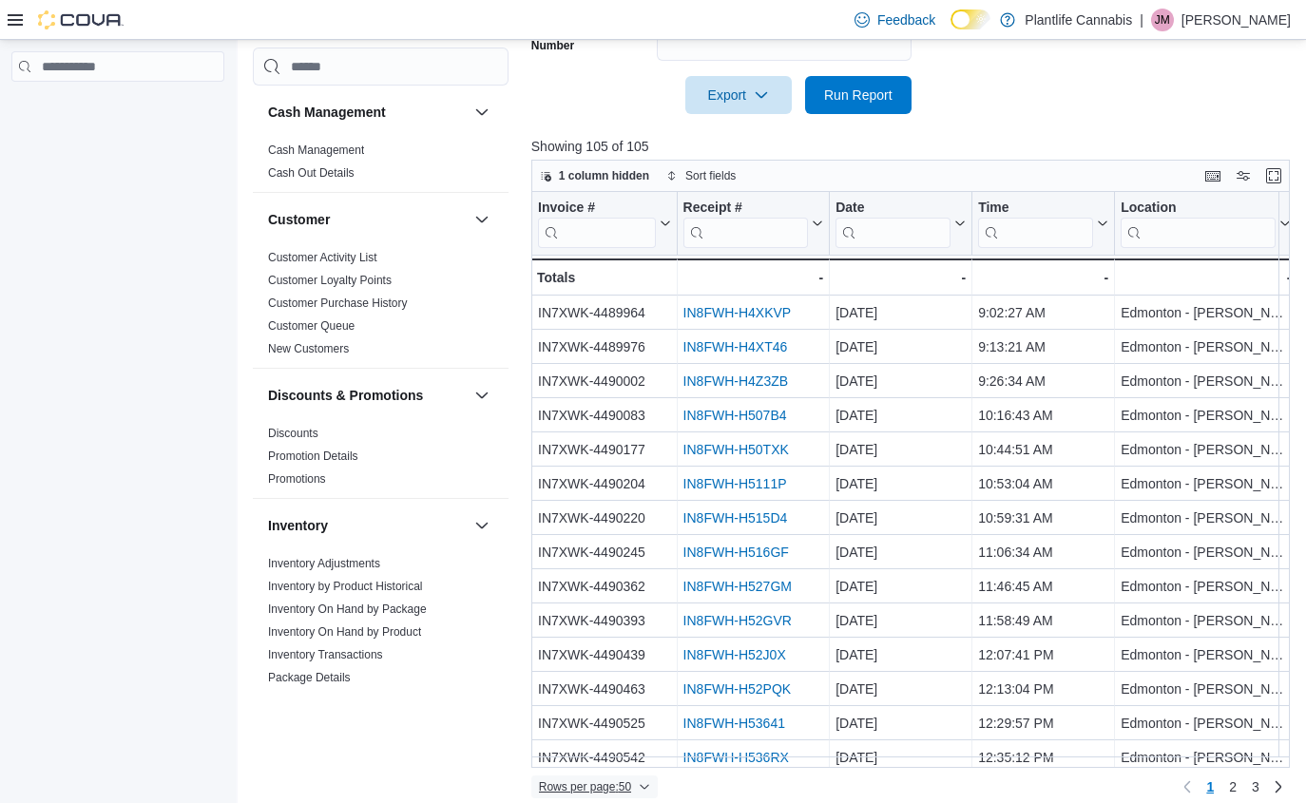
click at [618, 781] on span "Rows per page : 50" at bounding box center [585, 786] width 92 height 15
click at [632, 741] on span "100 rows" at bounding box center [625, 746] width 61 height 15
click at [1012, 211] on div "Time" at bounding box center [1035, 209] width 115 height 18
click at [1084, 302] on span "Sort Low-High" at bounding box center [1053, 296] width 72 height 15
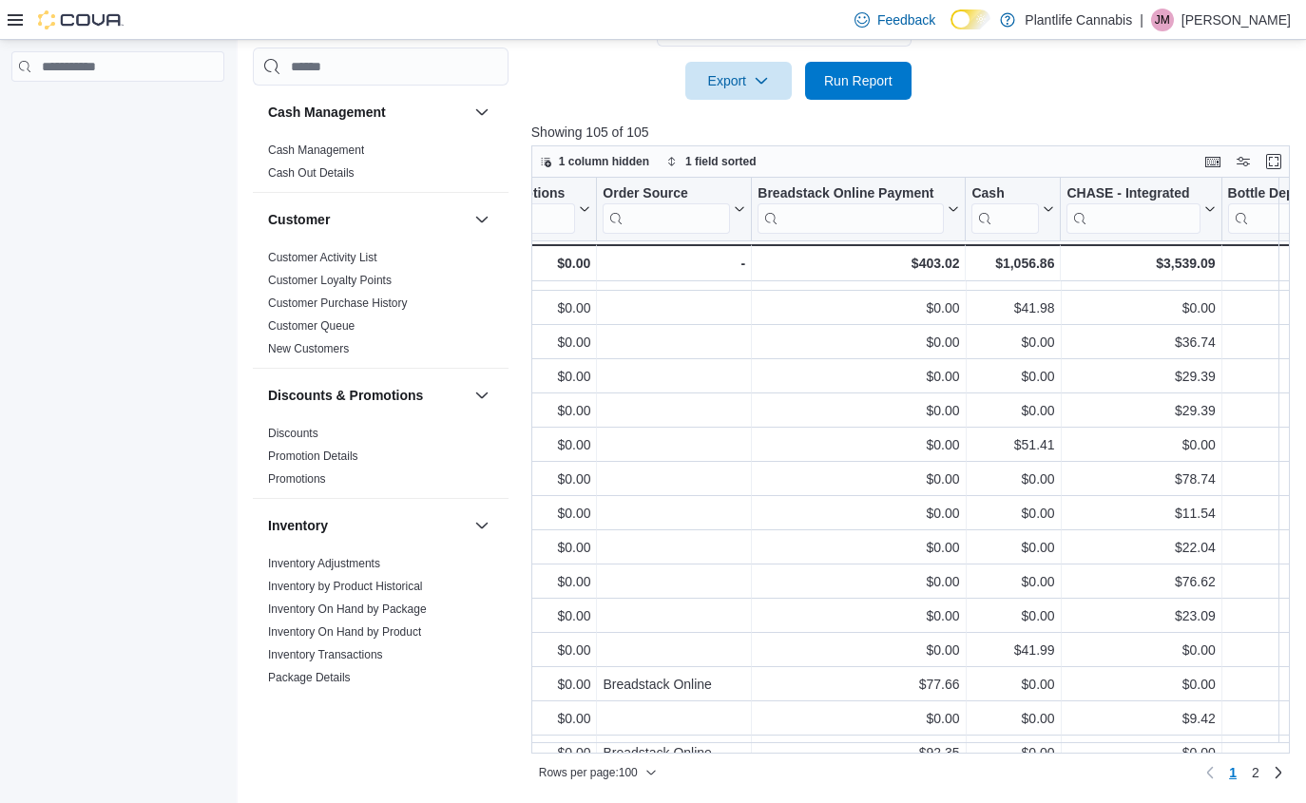
scroll to position [333, 4057]
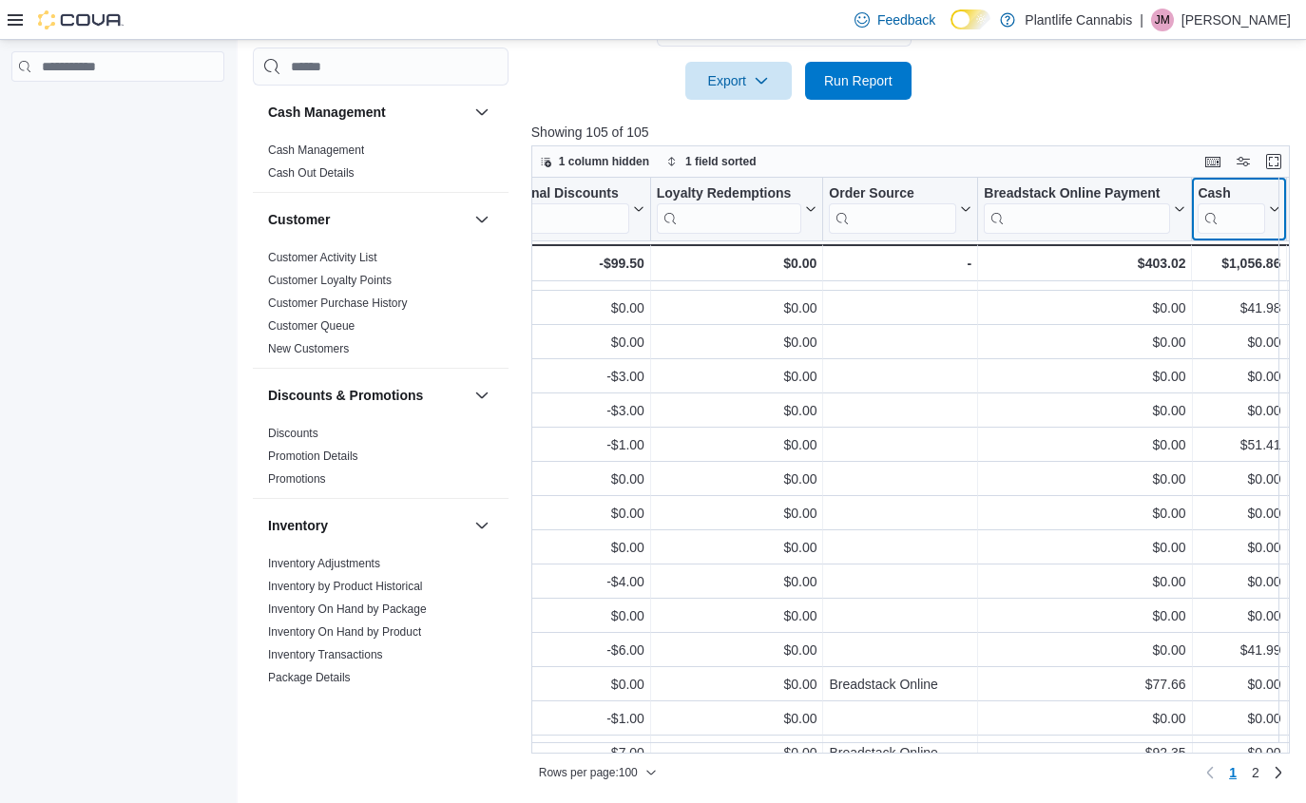
click at [1232, 187] on div "Cash" at bounding box center [1230, 194] width 67 height 18
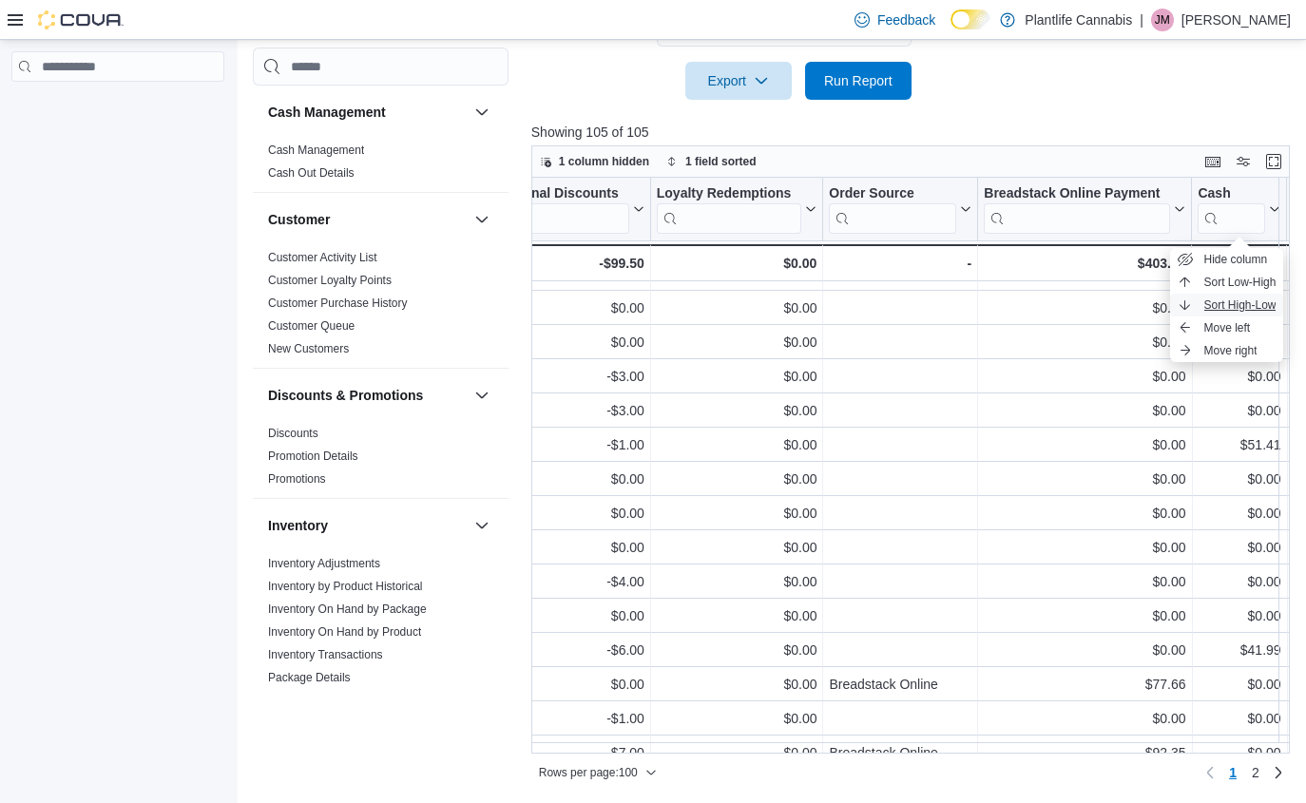
click at [1246, 295] on button "Sort High-Low" at bounding box center [1227, 305] width 114 height 23
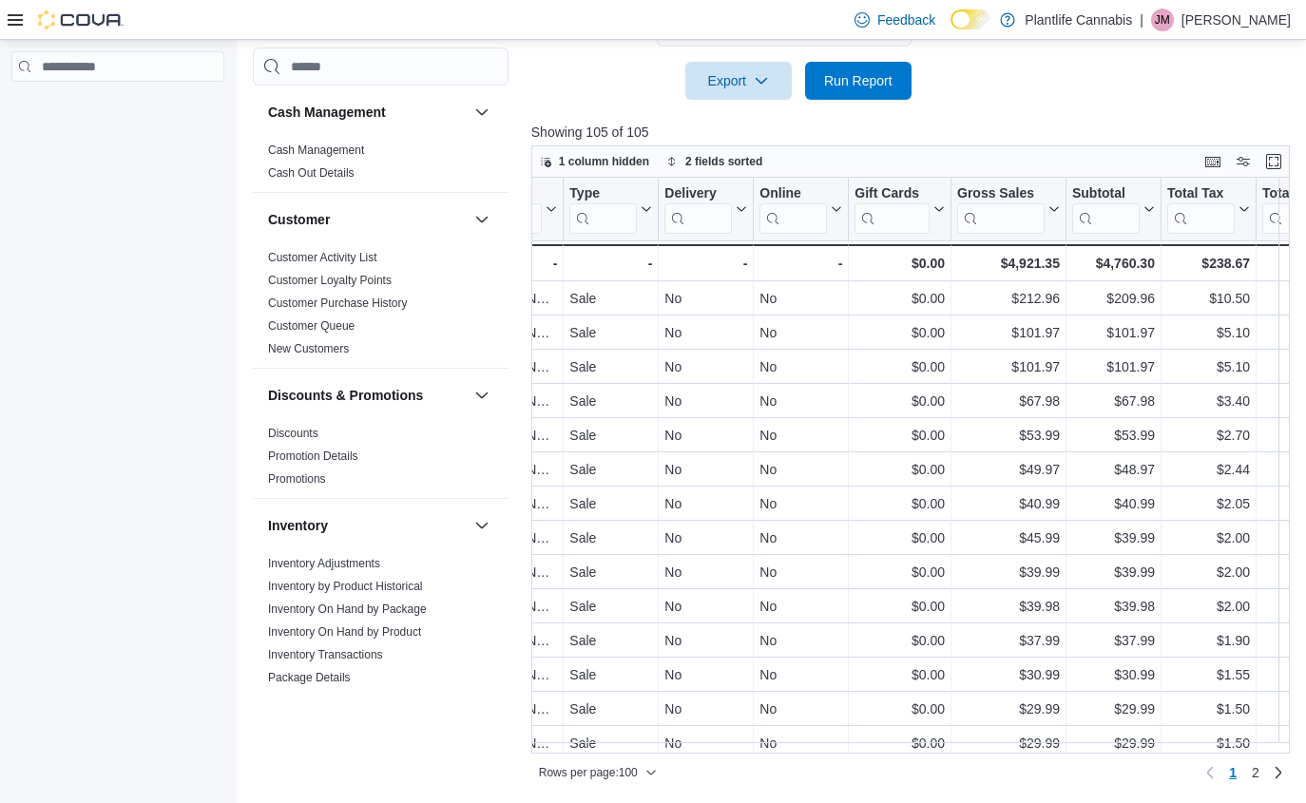
scroll to position [0, 0]
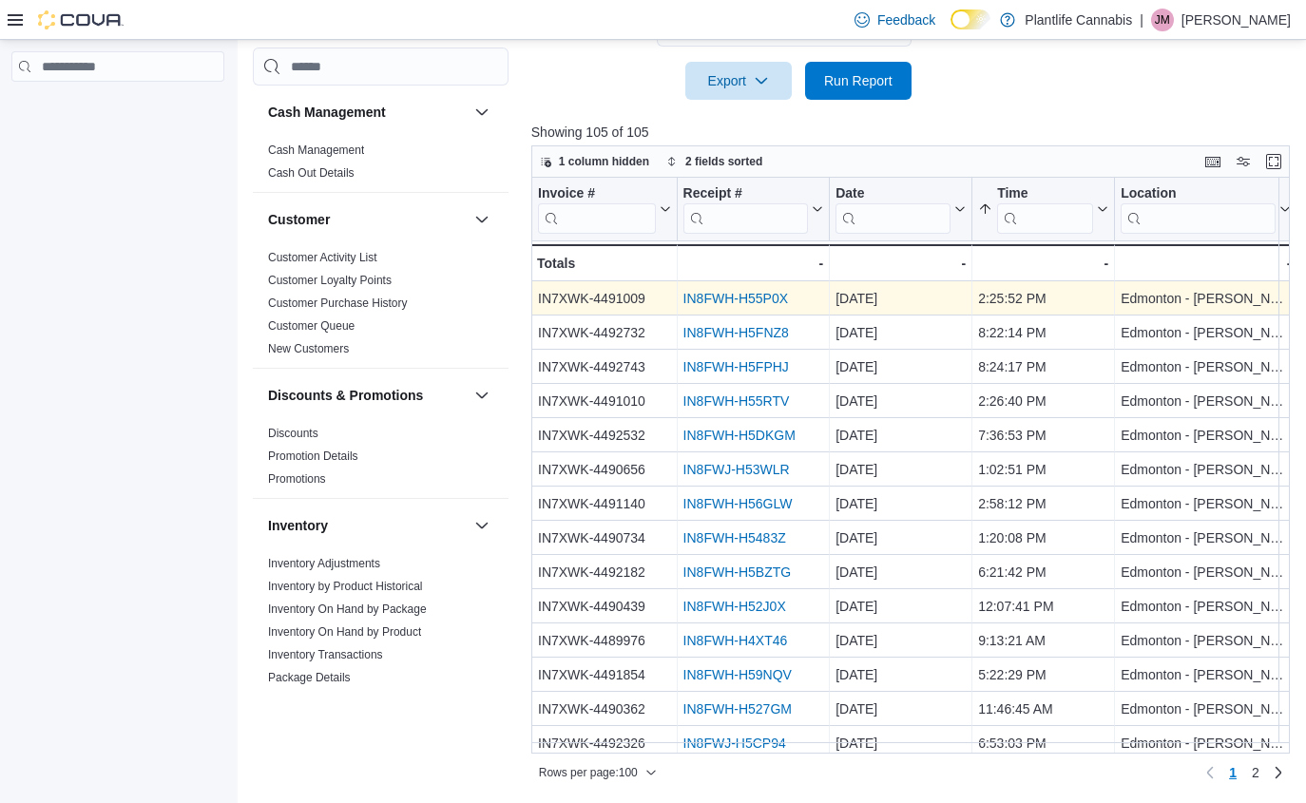
click at [759, 301] on link "IN8FWH-H55P0X" at bounding box center [734, 298] width 105 height 15
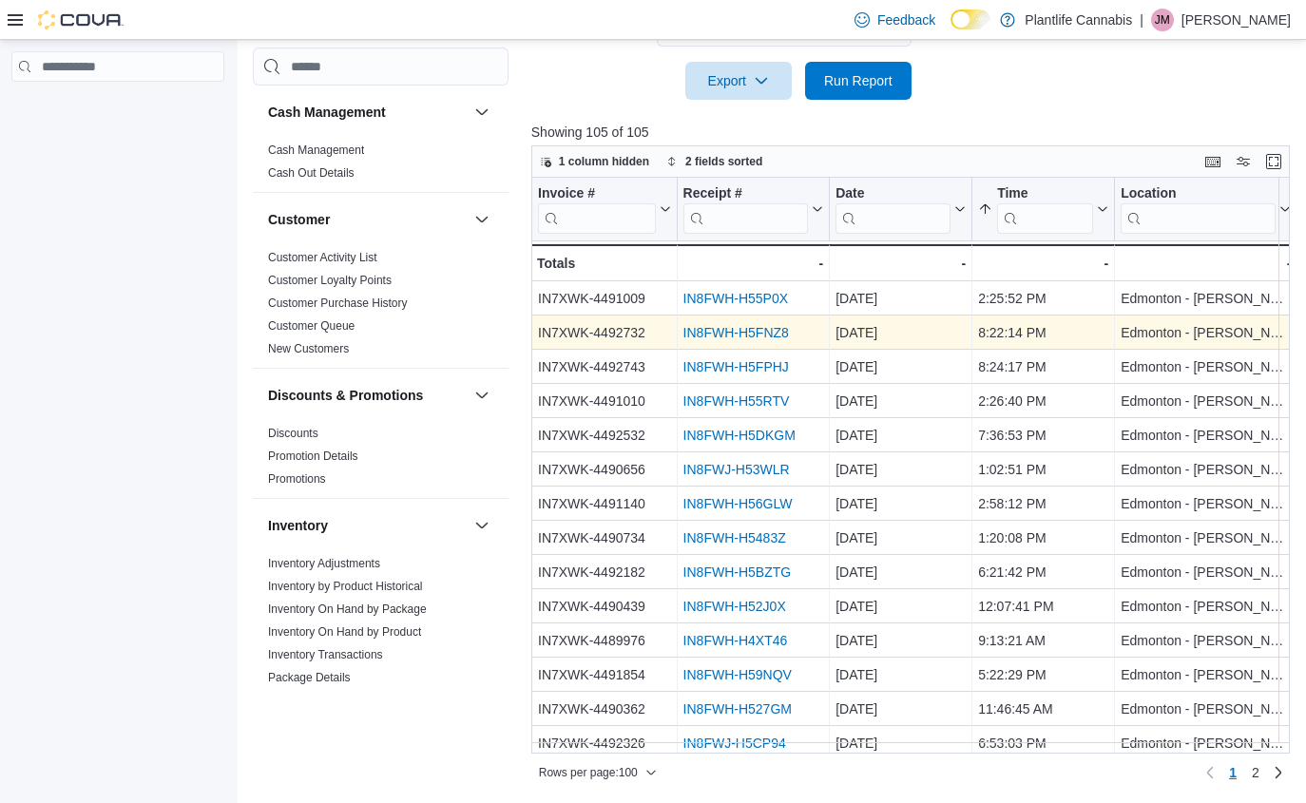
click at [756, 326] on link "IN8FWH-H5FNZ8" at bounding box center [734, 332] width 105 height 15
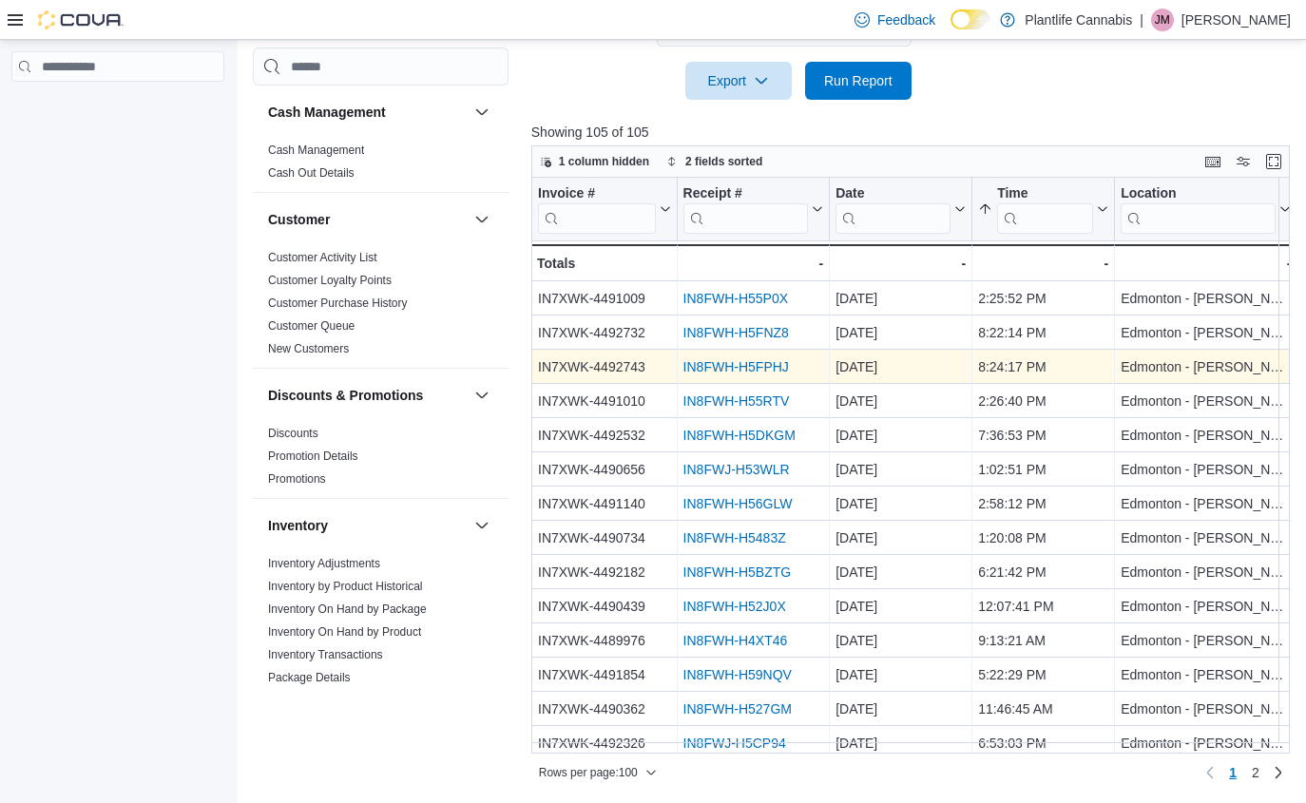
click at [755, 364] on link "IN8FWH-H5FPHJ" at bounding box center [734, 366] width 105 height 15
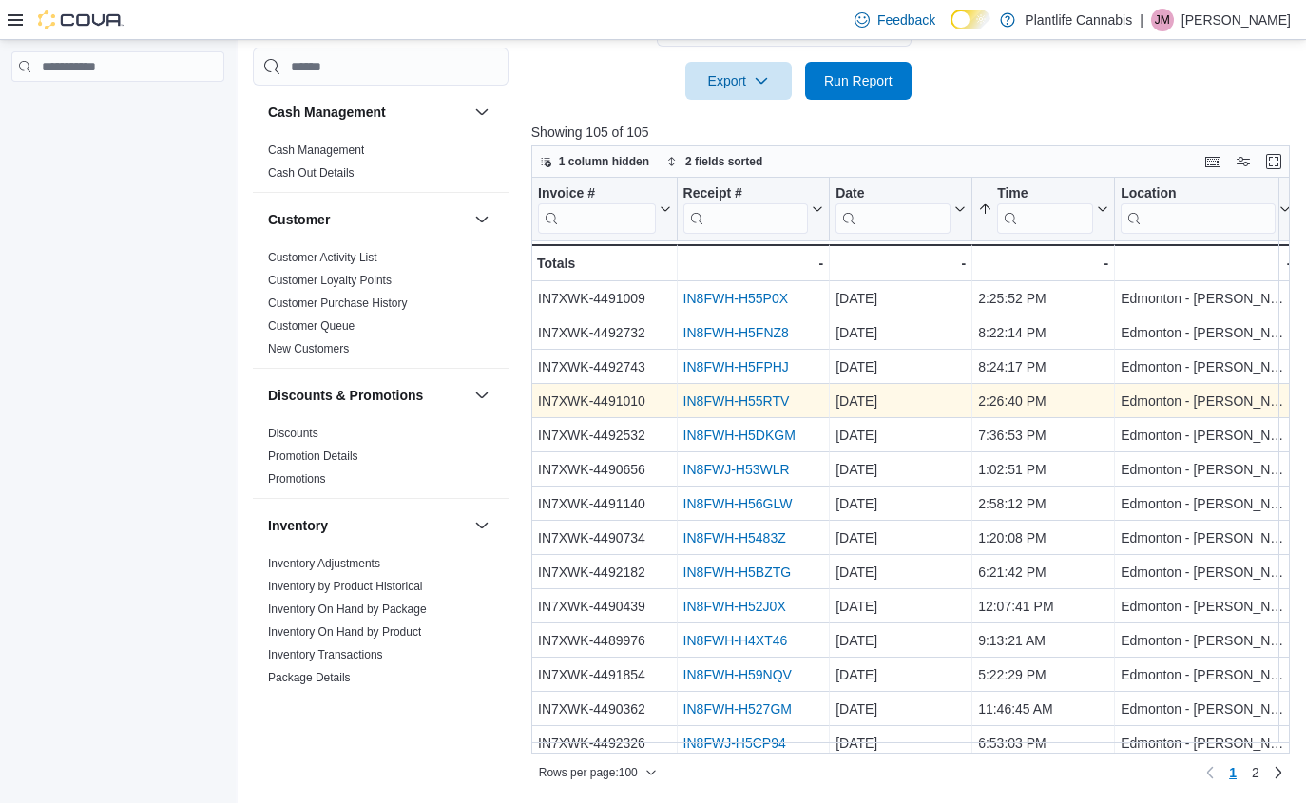
click at [726, 398] on link "IN8FWH-H55RTV" at bounding box center [735, 400] width 106 height 15
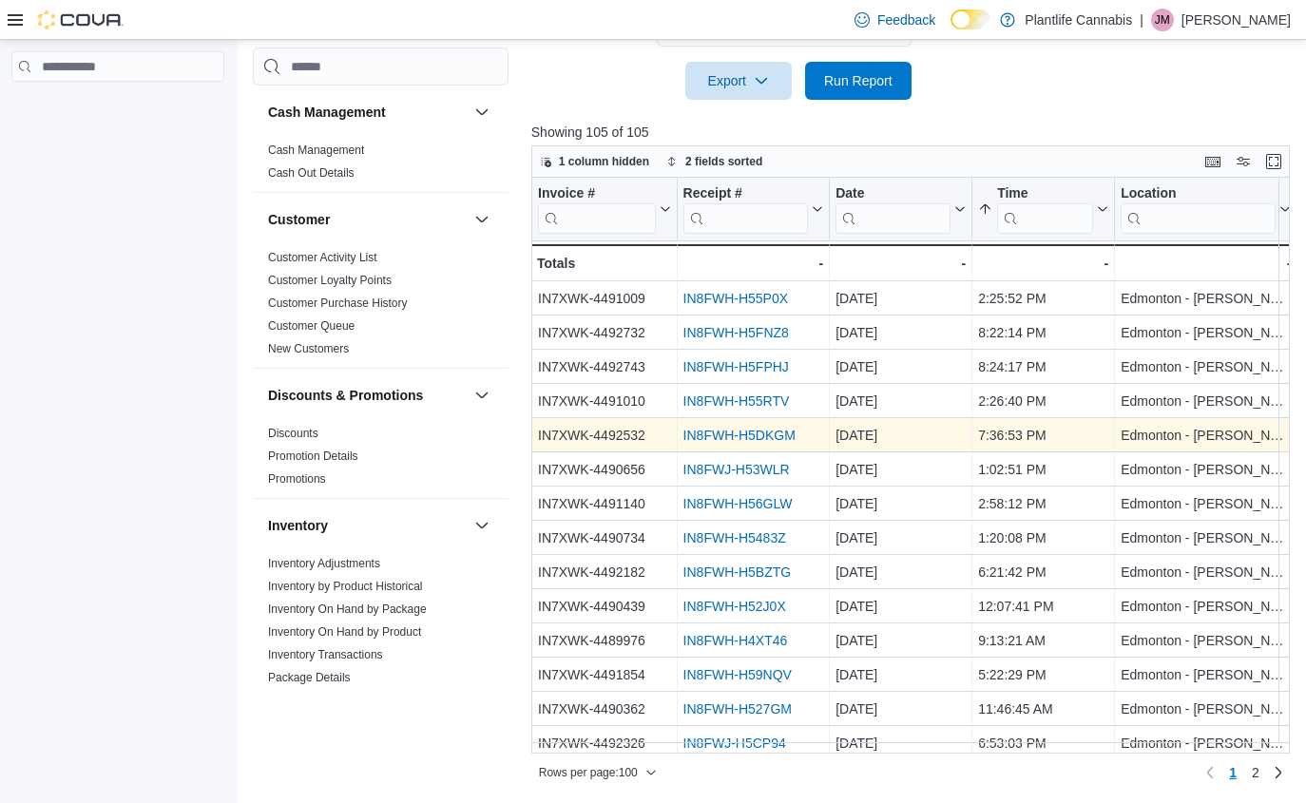
click at [725, 431] on link "IN8FWH-H5DKGM" at bounding box center [738, 435] width 112 height 15
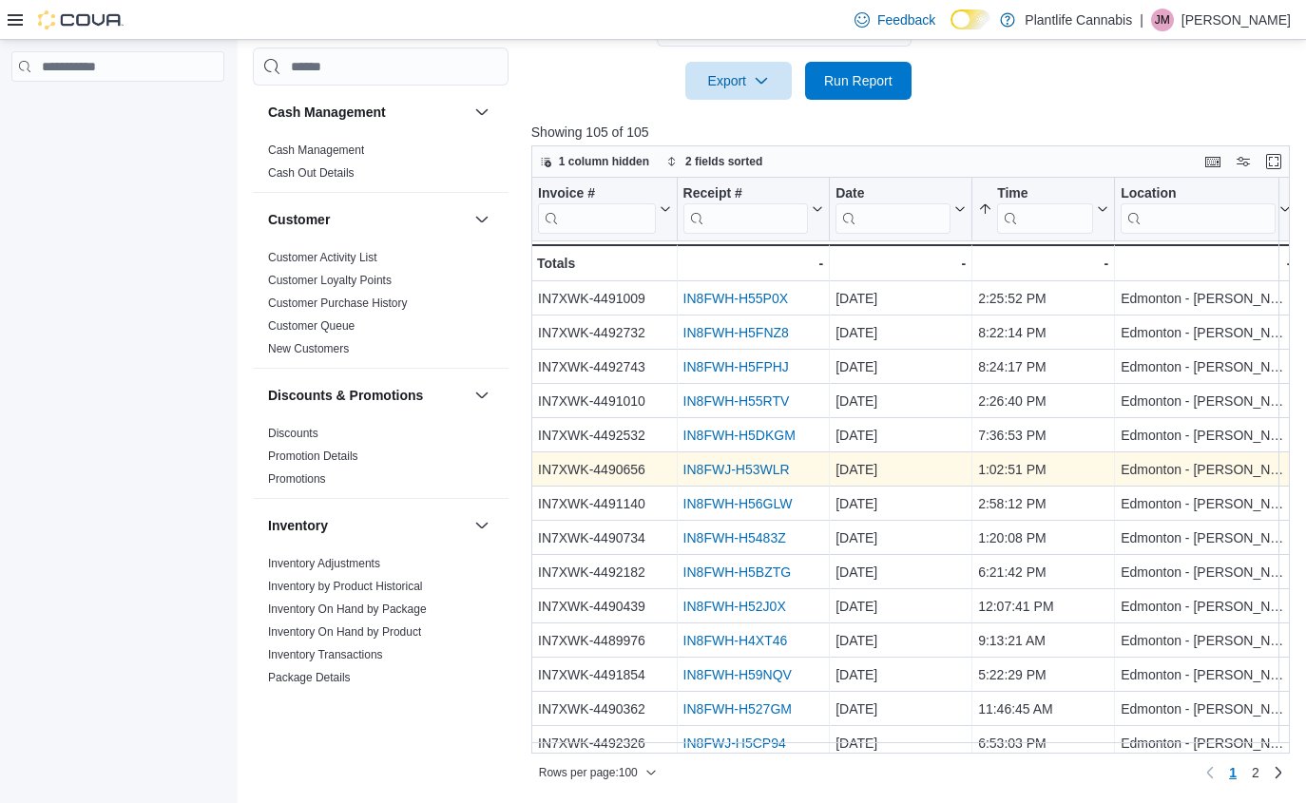
click at [745, 469] on link "IN8FWJ-H53WLR" at bounding box center [735, 469] width 106 height 15
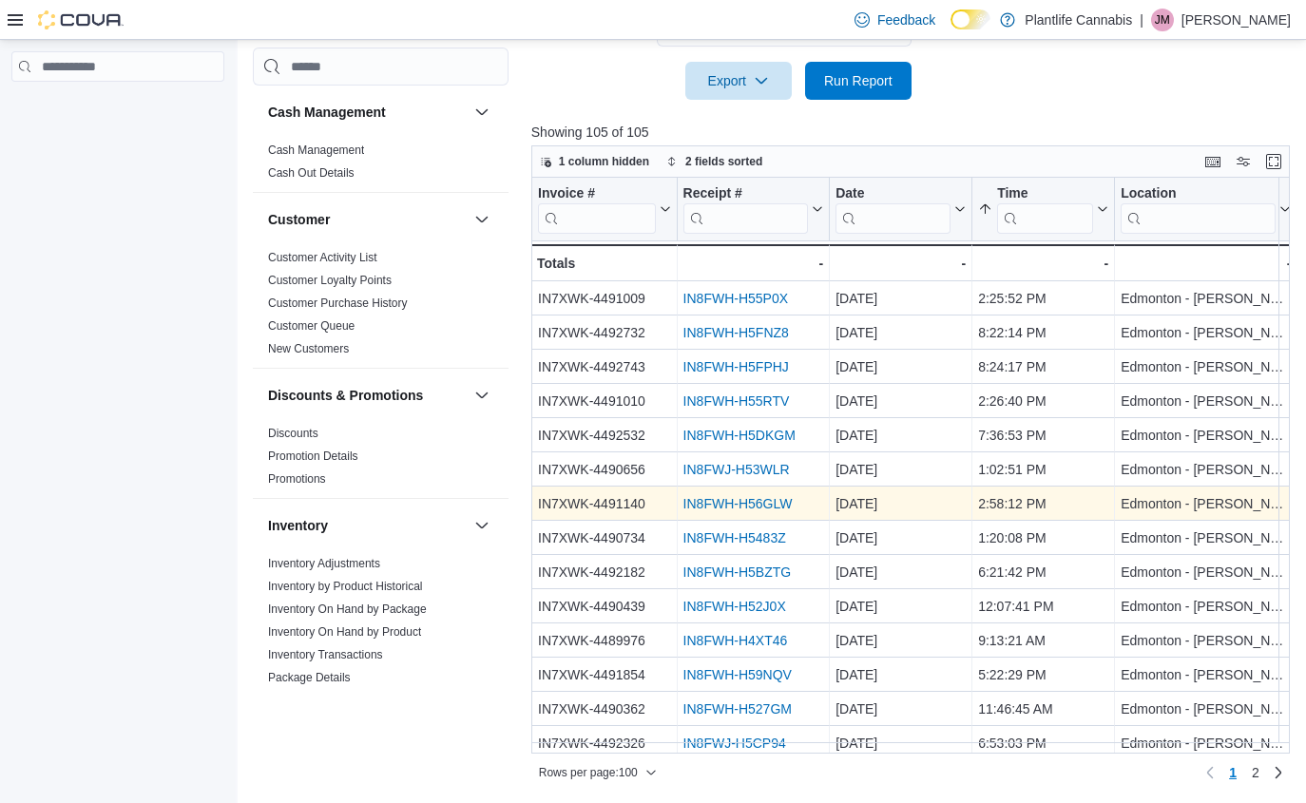
click at [743, 501] on link "IN8FWH-H56GLW" at bounding box center [736, 503] width 109 height 15
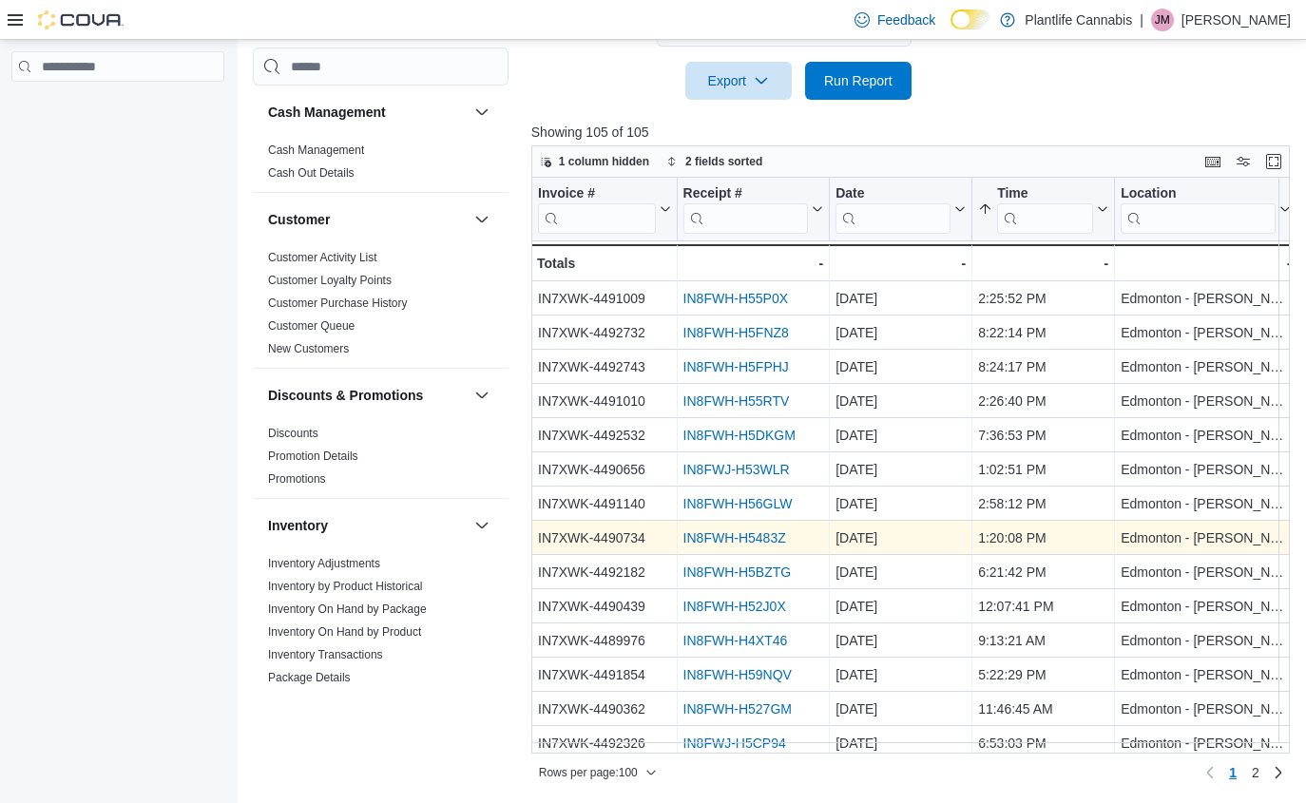
click at [767, 540] on link "IN8FWH-H5483Z" at bounding box center [733, 537] width 103 height 15
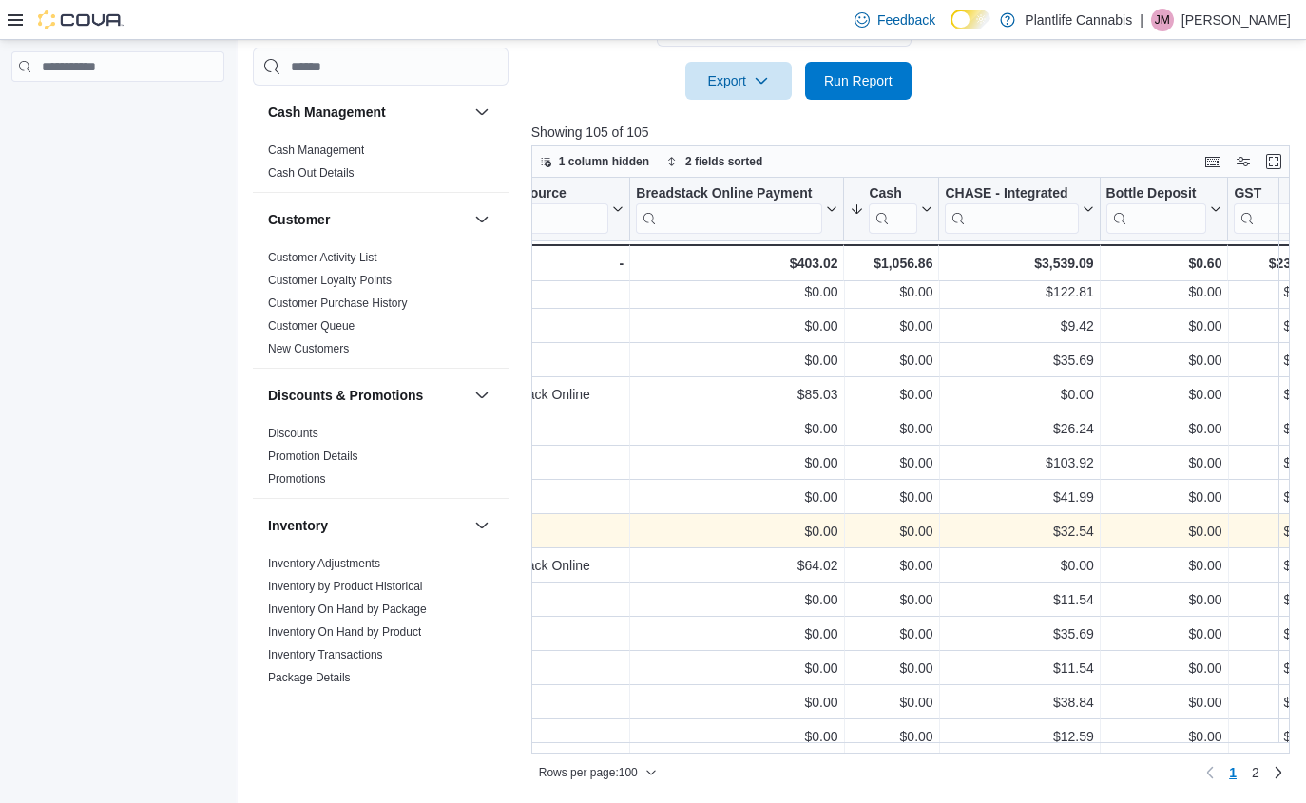
scroll to position [2959, 4141]
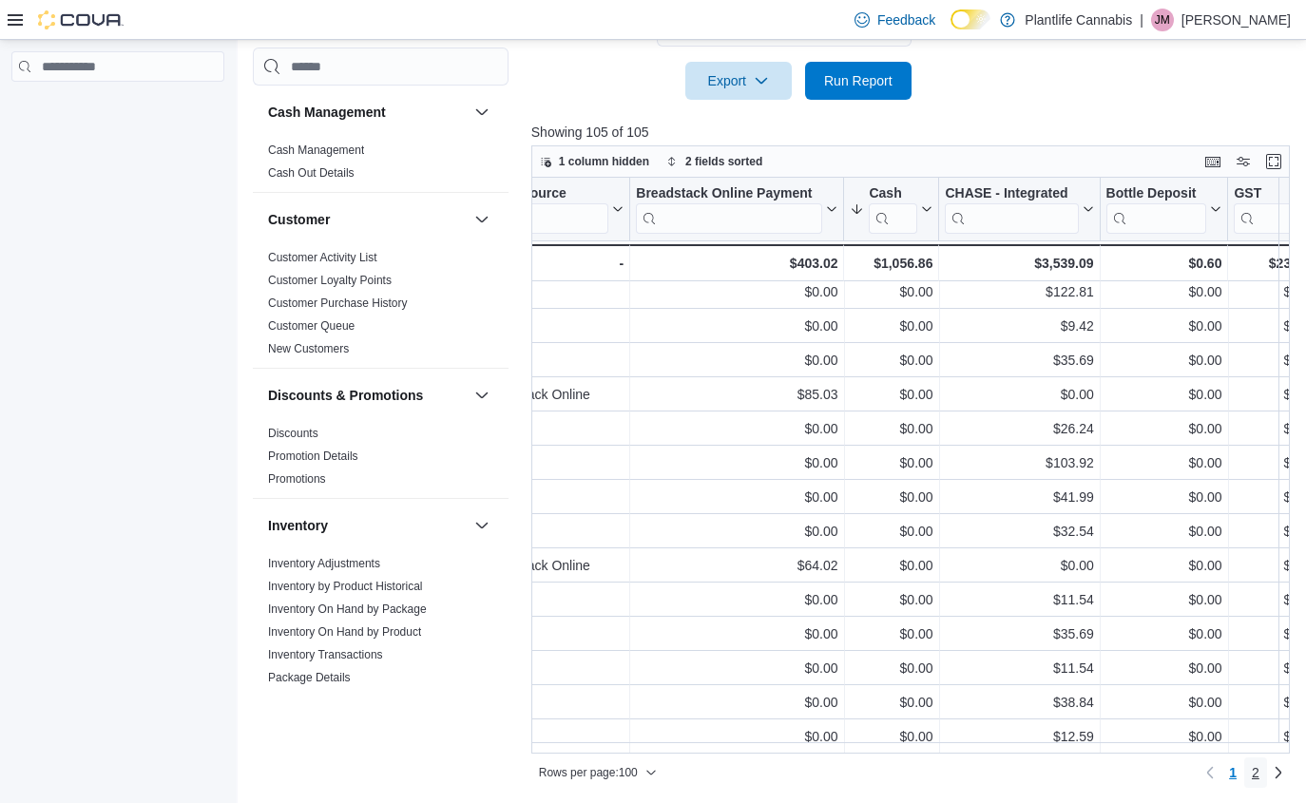
click at [1259, 780] on span "2" at bounding box center [1255, 772] width 8 height 19
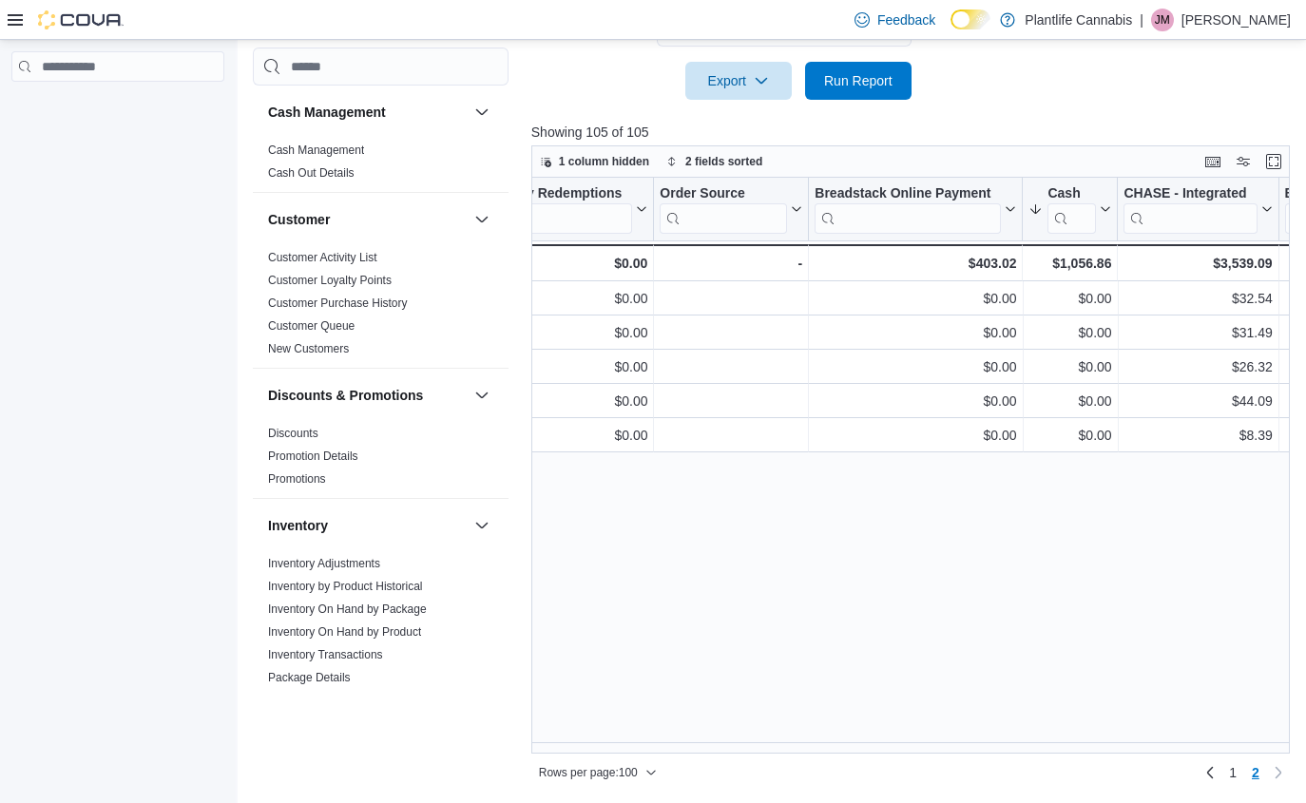
scroll to position [0, 3976]
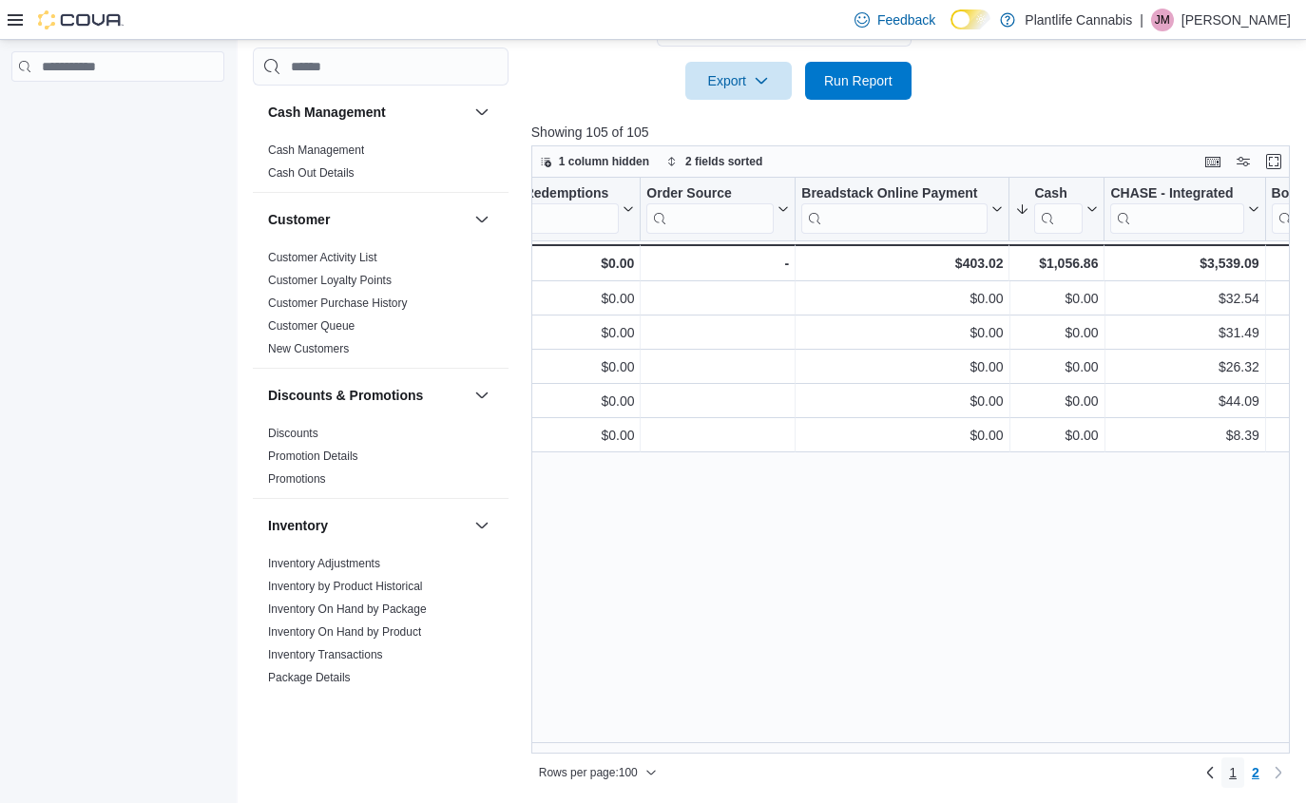
click at [1236, 775] on span "1" at bounding box center [1233, 772] width 8 height 19
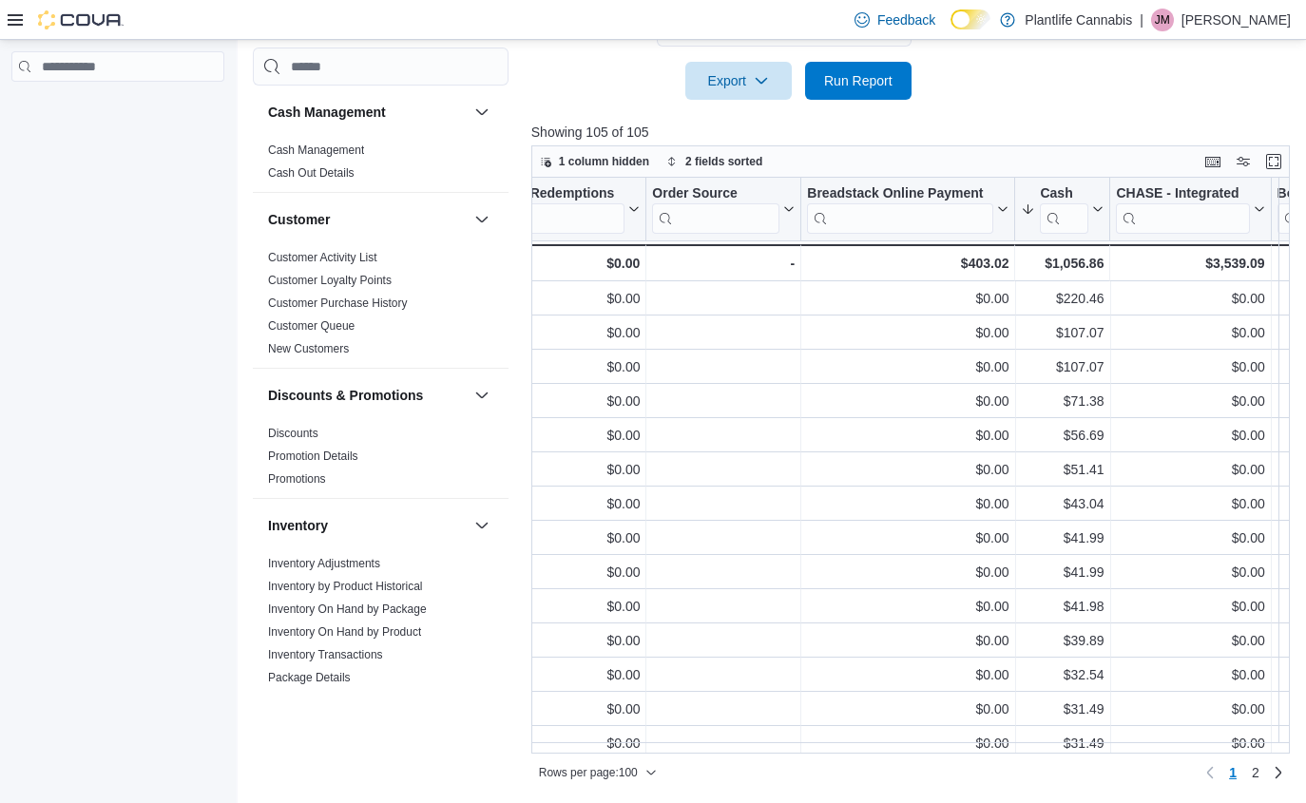
scroll to position [0, 4058]
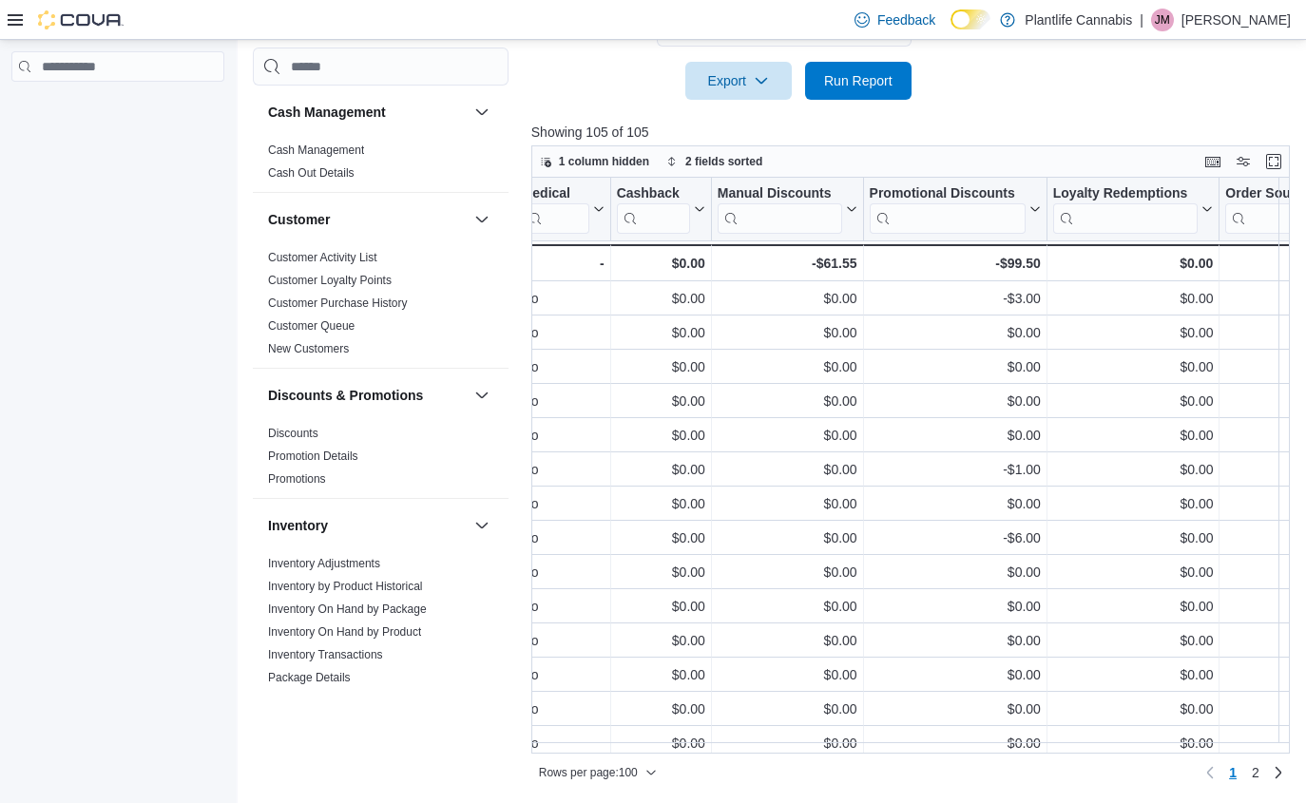
click at [556, 754] on div "Rows per page : 100 Page 1 of 2 1 2" at bounding box center [910, 771] width 758 height 34
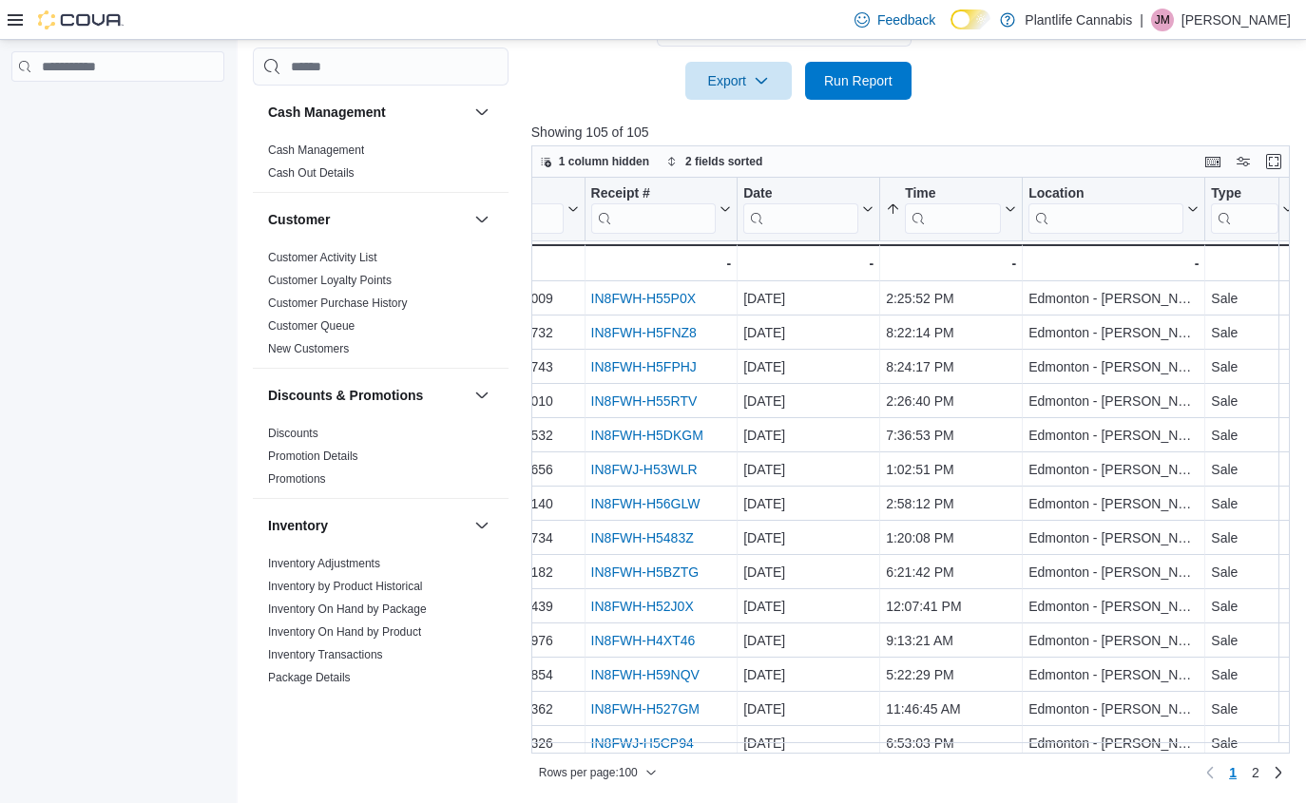
scroll to position [0, 0]
